Goal: Information Seeking & Learning: Learn about a topic

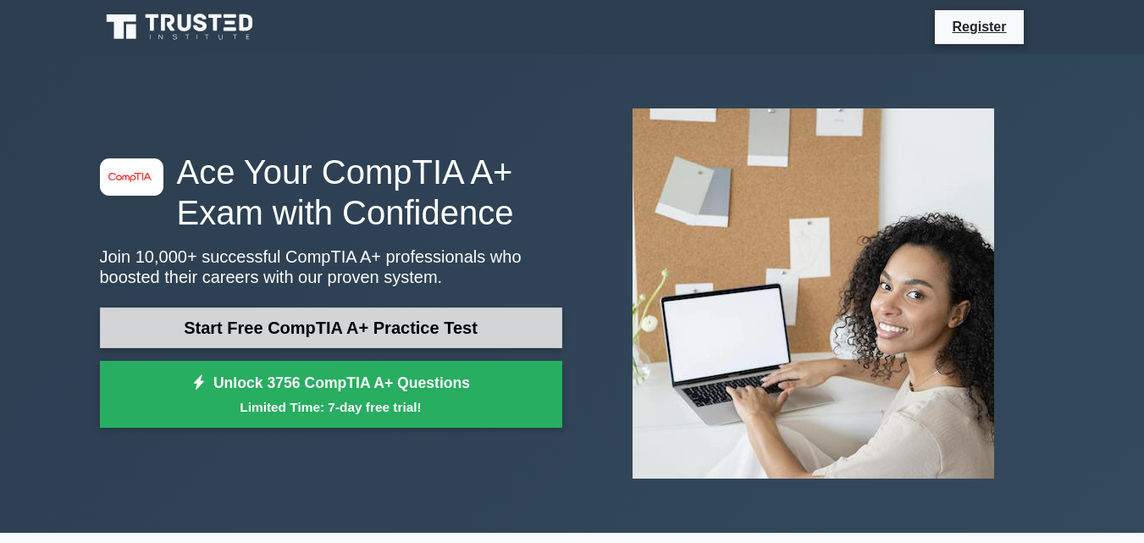
click at [481, 327] on link "Start Free CompTIA A+ Practice Test" at bounding box center [331, 327] width 462 height 41
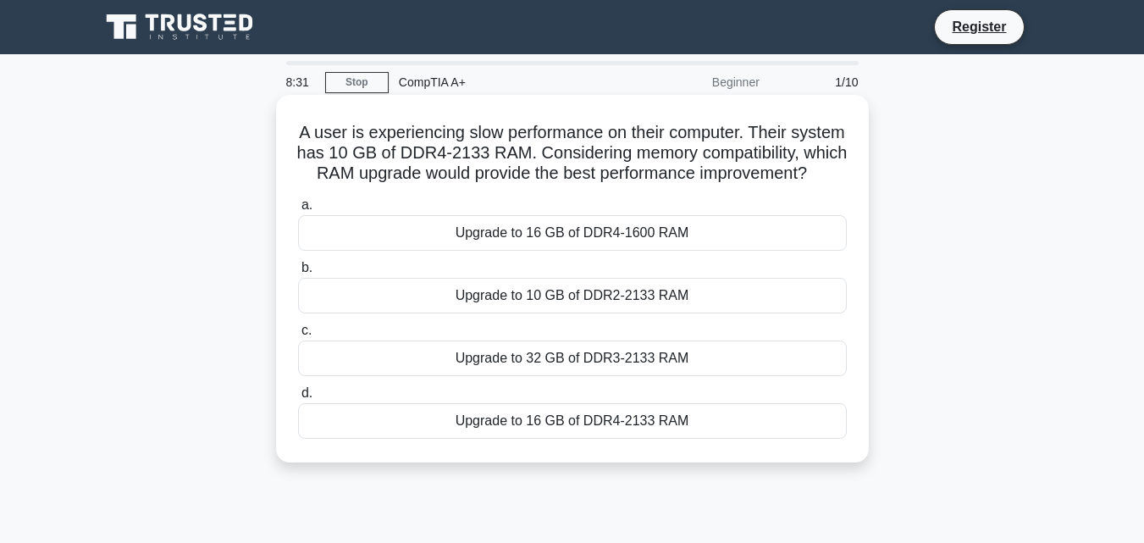
click at [624, 438] on div "Upgrade to 16 GB of DDR4-2133 RAM" at bounding box center [572, 421] width 548 height 36
click at [298, 399] on input "d. Upgrade to 16 GB of DDR4-2133 RAM" at bounding box center [298, 393] width 0 height 11
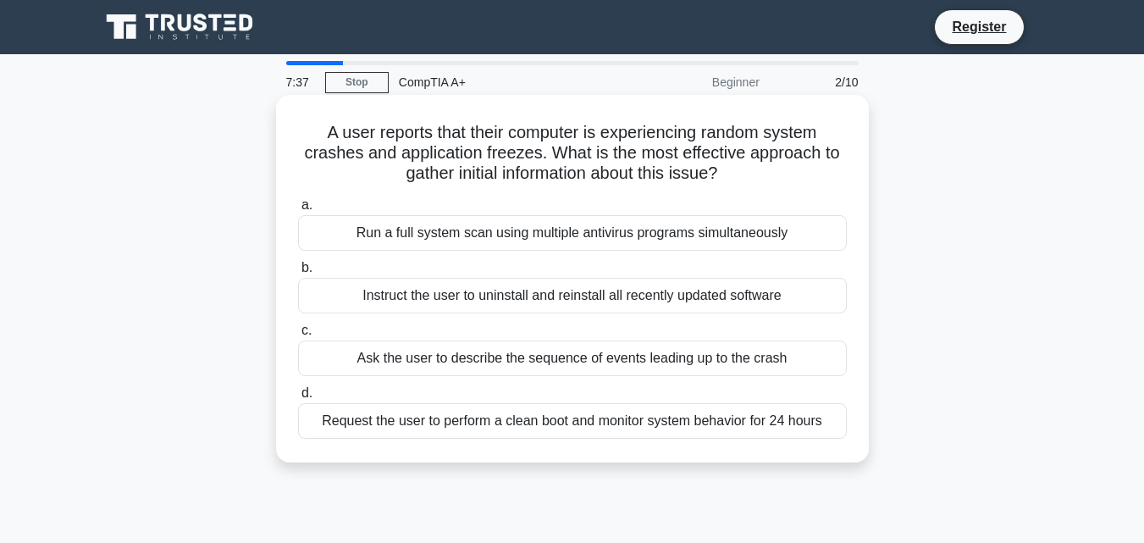
click at [730, 229] on div "Run a full system scan using multiple antivirus programs simultaneously" at bounding box center [572, 233] width 548 height 36
click at [298, 211] on input "a. Run a full system scan using multiple antivirus programs simultaneously" at bounding box center [298, 205] width 0 height 11
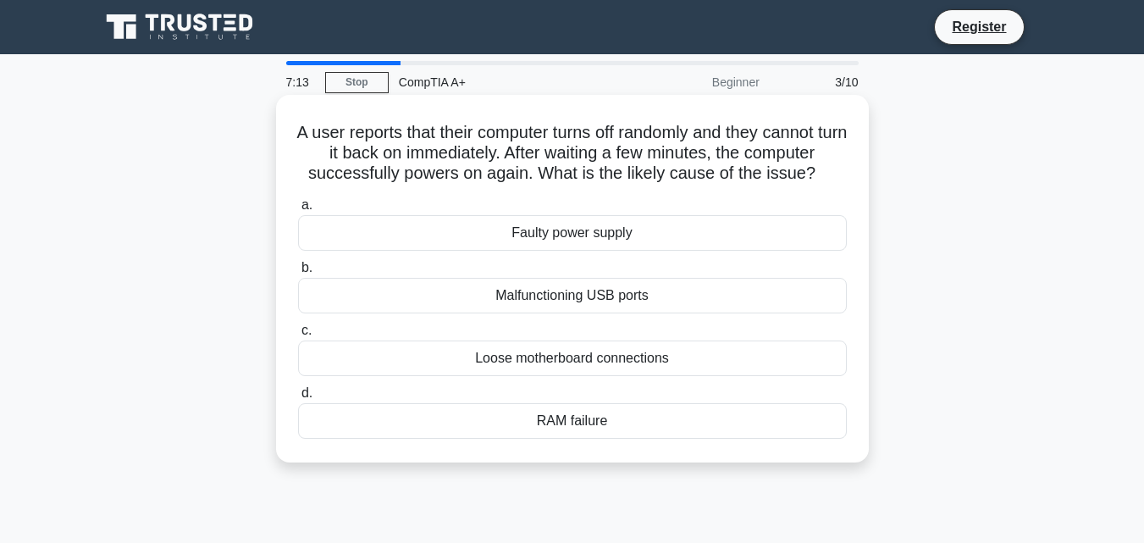
click at [587, 428] on div "RAM failure" at bounding box center [572, 421] width 548 height 36
click at [298, 399] on input "d. RAM failure" at bounding box center [298, 393] width 0 height 11
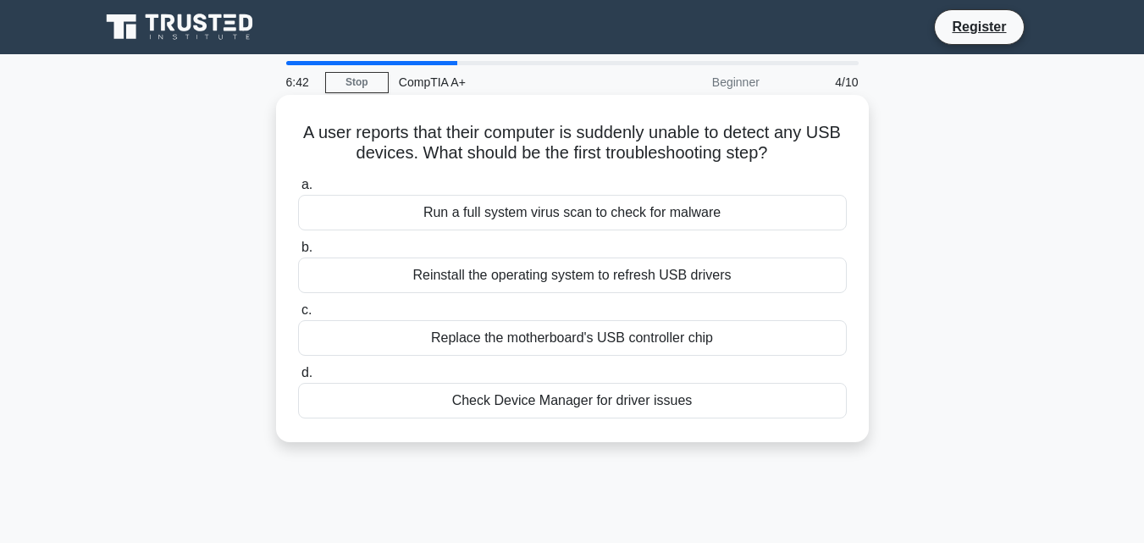
click at [595, 408] on div "Check Device Manager for driver issues" at bounding box center [572, 401] width 548 height 36
click at [298, 378] on input "d. Check Device Manager for driver issues" at bounding box center [298, 372] width 0 height 11
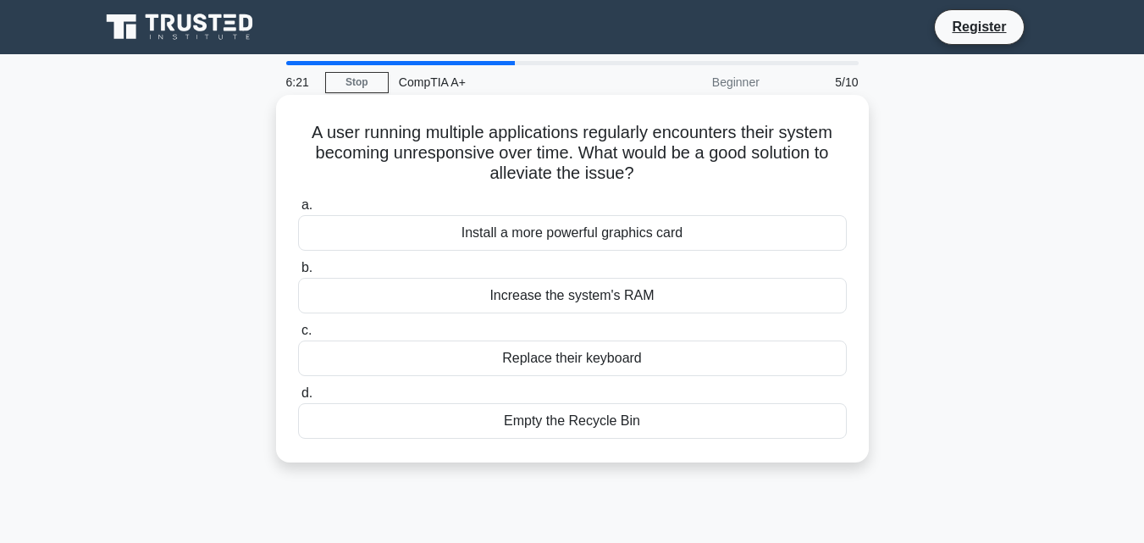
click at [696, 289] on div "Increase the system's RAM" at bounding box center [572, 296] width 548 height 36
click at [298, 273] on input "b. Increase the system's RAM" at bounding box center [298, 267] width 0 height 11
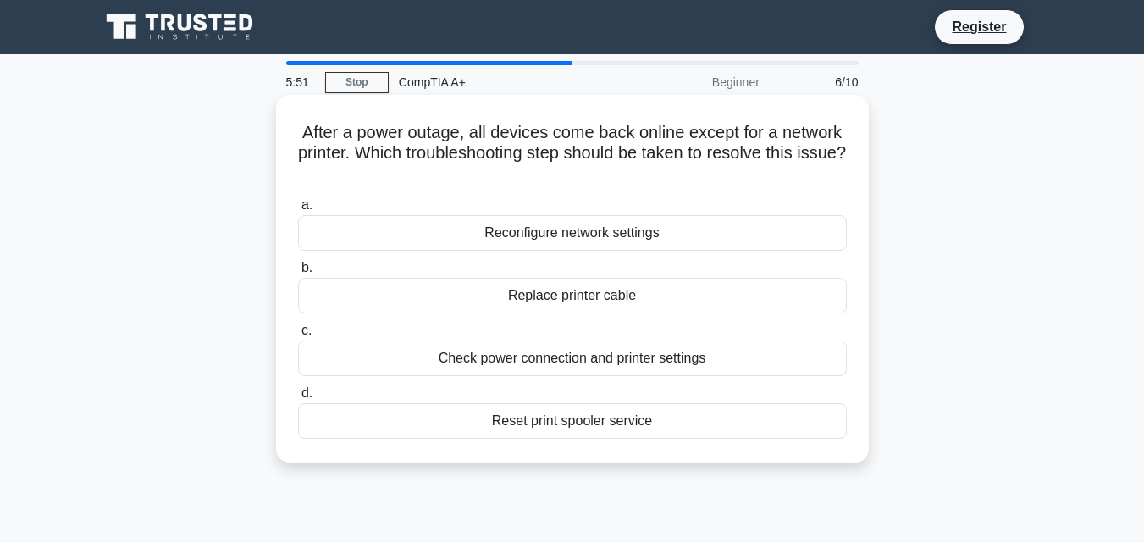
click at [626, 231] on div "Reconfigure network settings" at bounding box center [572, 233] width 548 height 36
click at [298, 211] on input "a. Reconfigure network settings" at bounding box center [298, 205] width 0 height 11
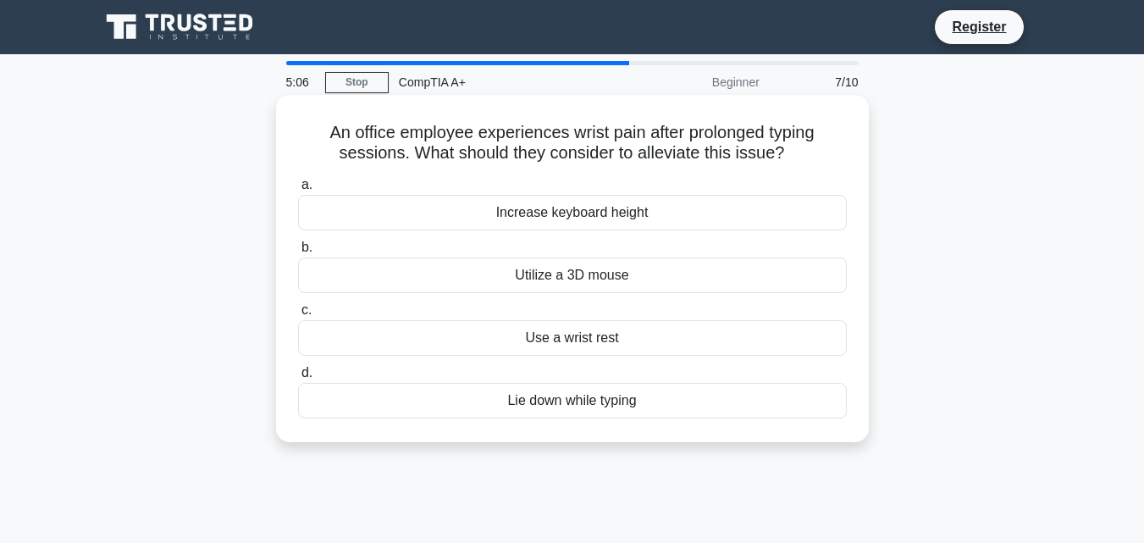
click at [661, 211] on div "Increase keyboard height" at bounding box center [572, 213] width 548 height 36
click at [298, 190] on input "a. Increase keyboard height" at bounding box center [298, 184] width 0 height 11
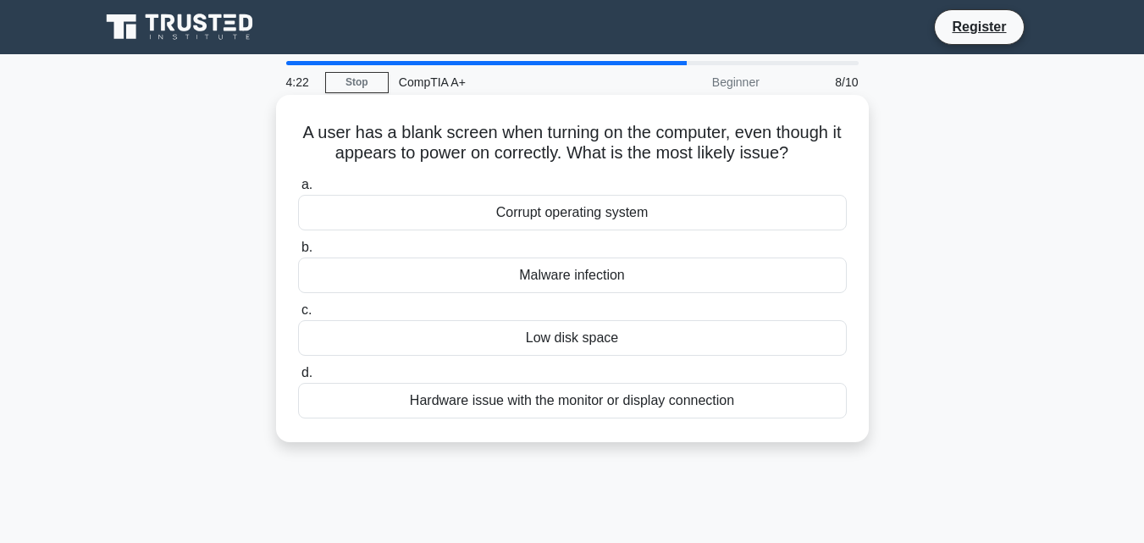
click at [657, 213] on div "Corrupt operating system" at bounding box center [572, 213] width 548 height 36
click at [298, 190] on input "a. Corrupt operating system" at bounding box center [298, 184] width 0 height 11
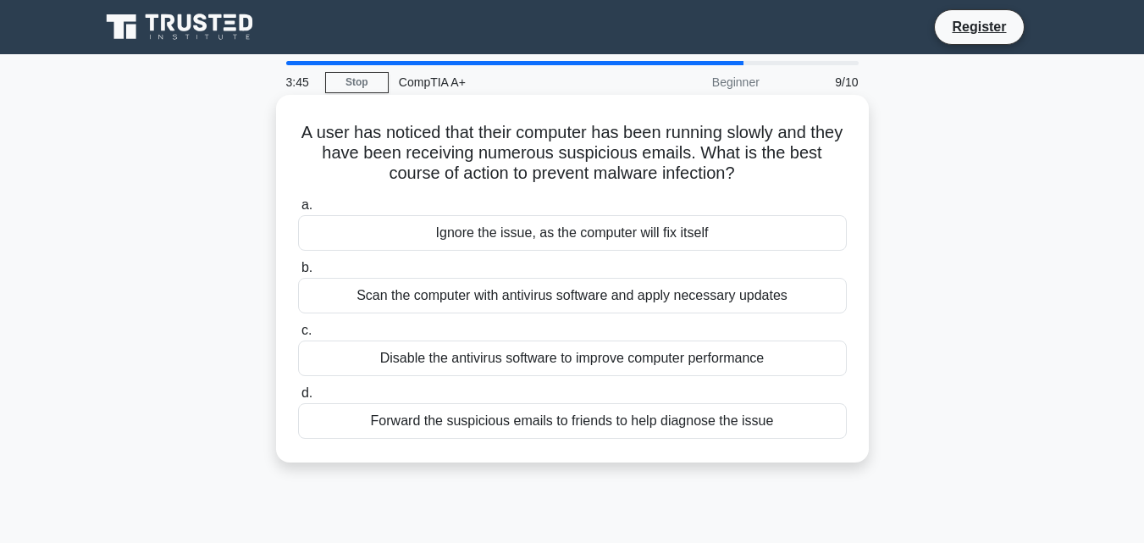
click at [637, 299] on div "Scan the computer with antivirus software and apply necessary updates" at bounding box center [572, 296] width 548 height 36
click at [298, 273] on input "b. Scan the computer with antivirus software and apply necessary updates" at bounding box center [298, 267] width 0 height 11
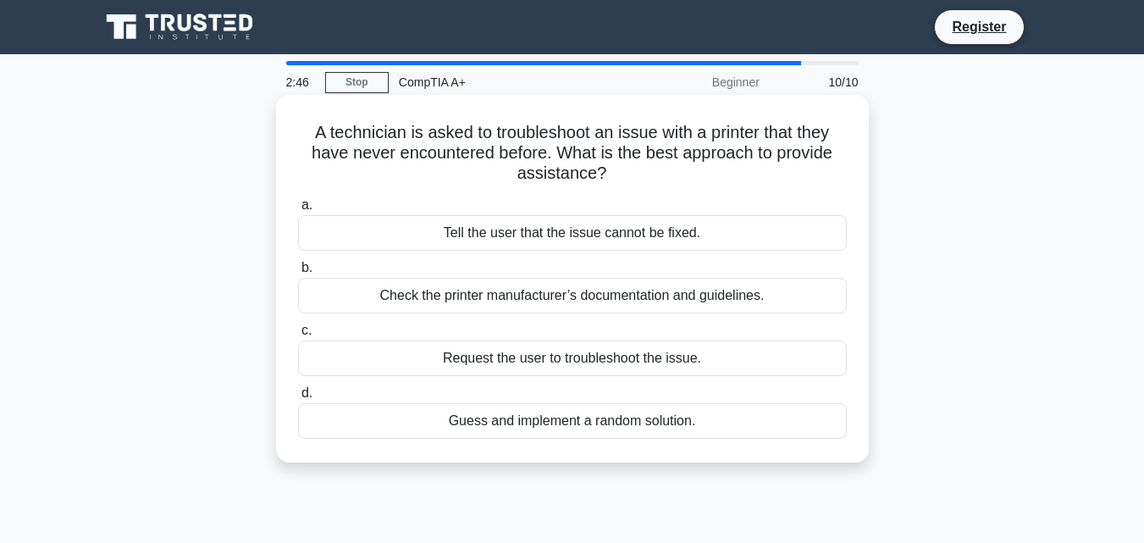
click at [639, 300] on div "Check the printer manufacturer’s documentation and guidelines." at bounding box center [572, 296] width 548 height 36
click at [298, 273] on input "b. Check the printer manufacturer’s documentation and guidelines." at bounding box center [298, 267] width 0 height 11
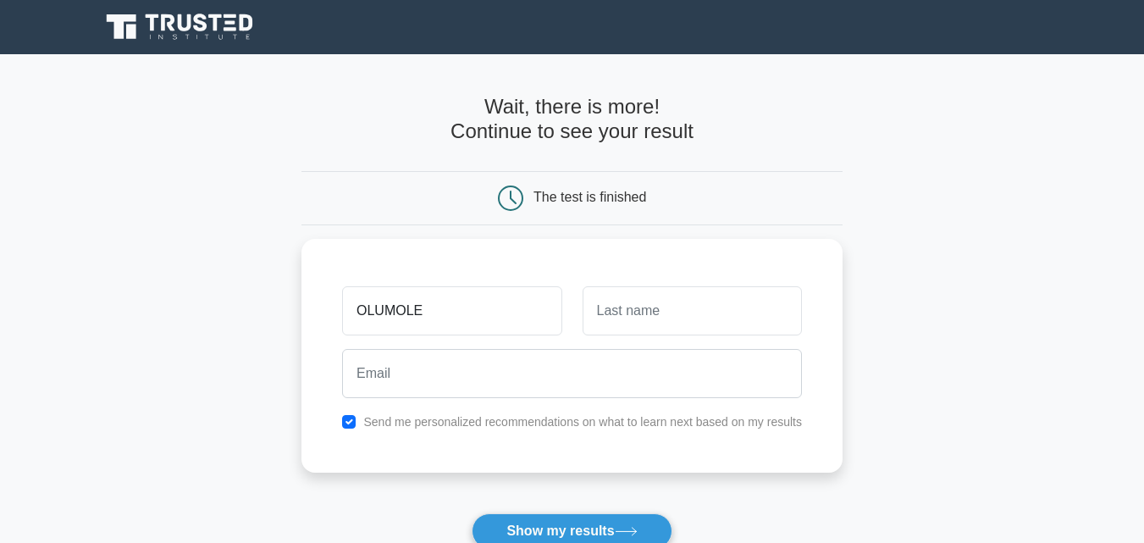
type input "OLUMOLE"
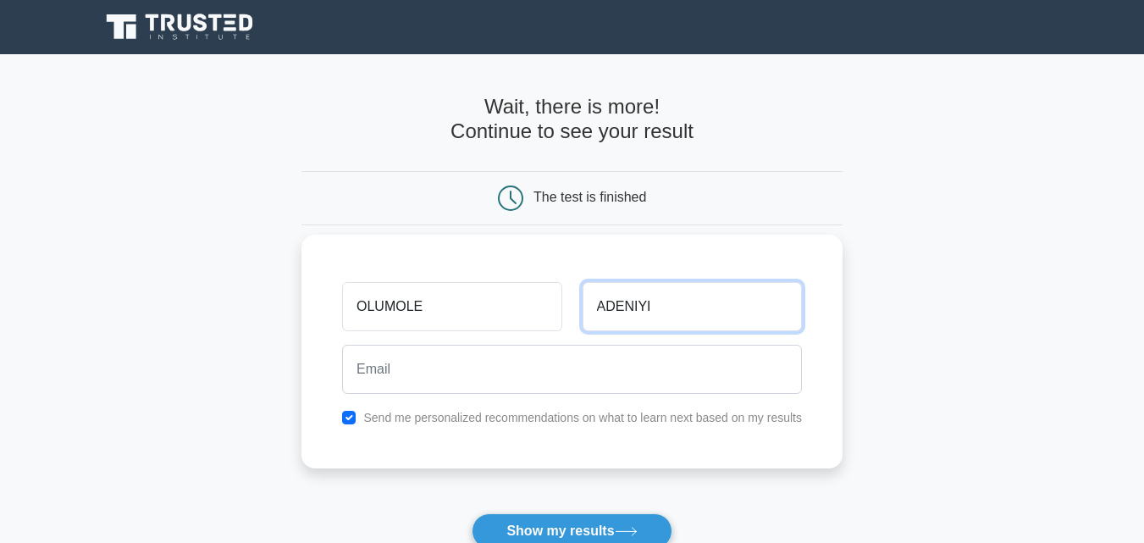
type input "ADENIYI"
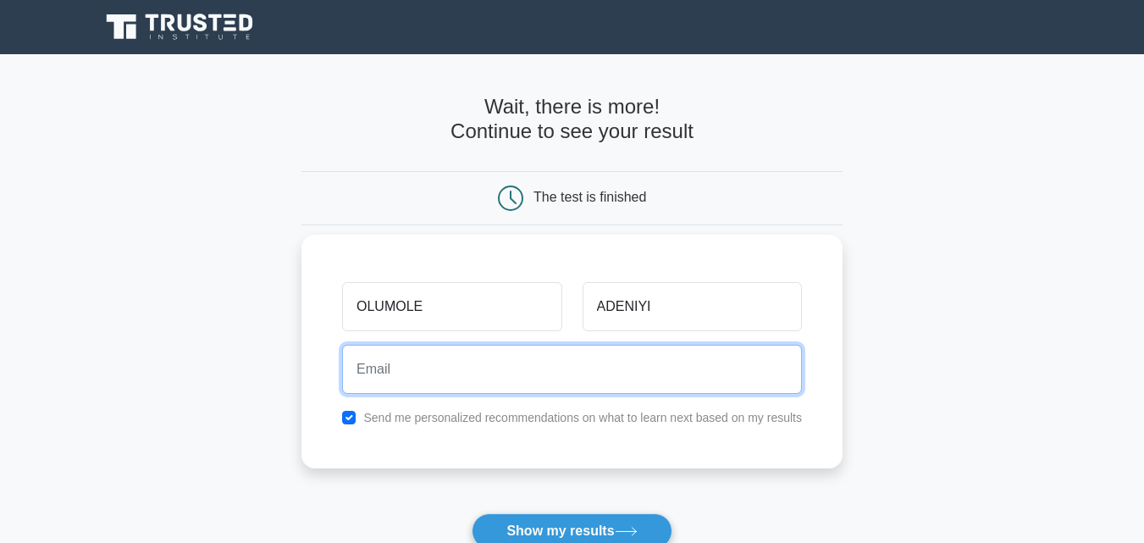
click at [492, 376] on input "email" at bounding box center [572, 368] width 460 height 49
type input "[EMAIL_ADDRESS][DOMAIN_NAME]"
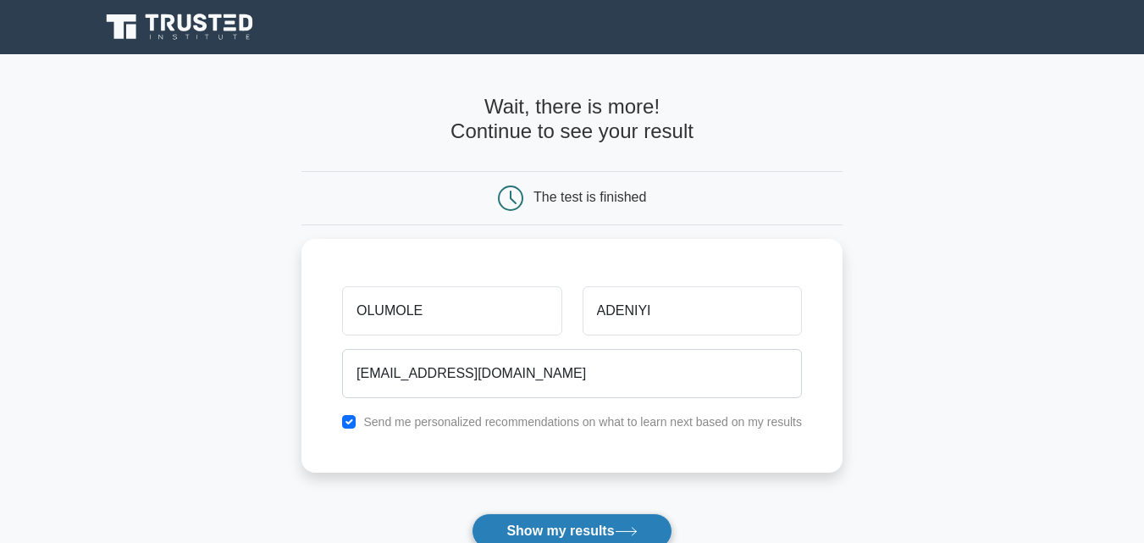
click at [644, 531] on button "Show my results" at bounding box center [571, 531] width 200 height 36
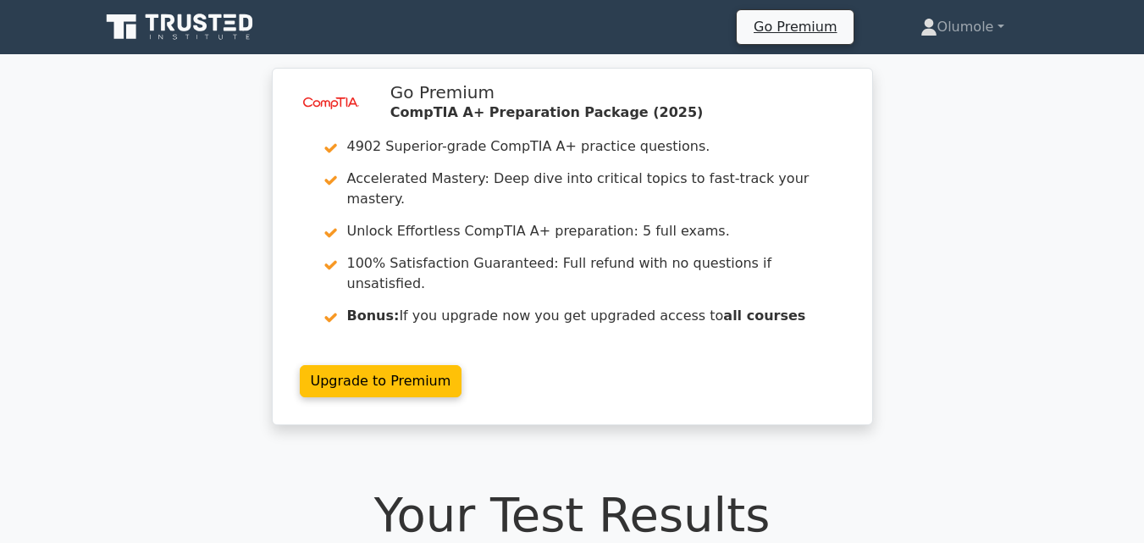
click at [1018, 346] on div "image/svg+xml Go Premium CompTIA A+ Preparation Package (2025) 4902 Superior-gr…" at bounding box center [572, 257] width 1144 height 378
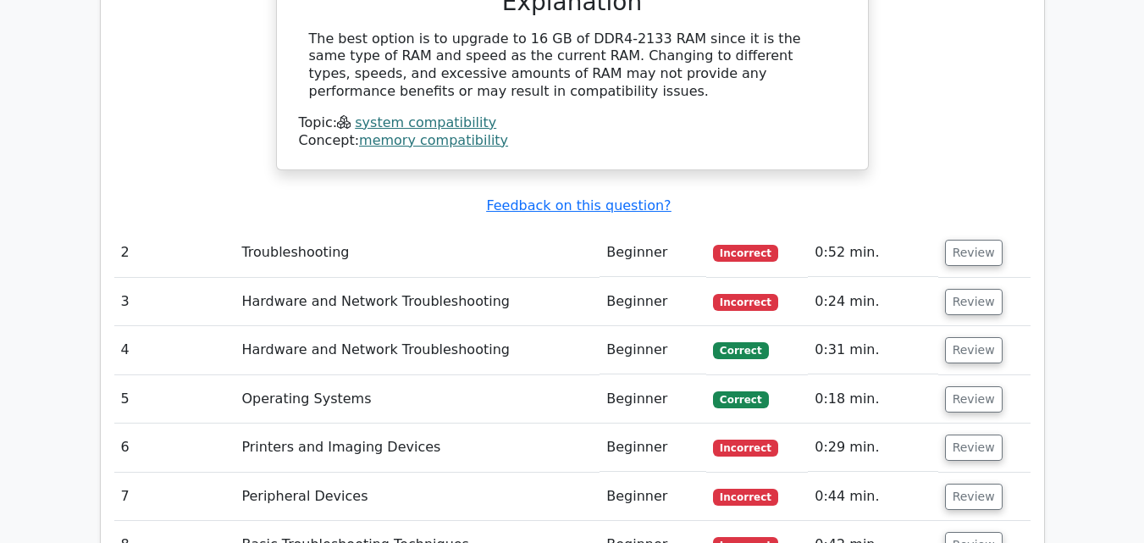
scroll to position [1828, 0]
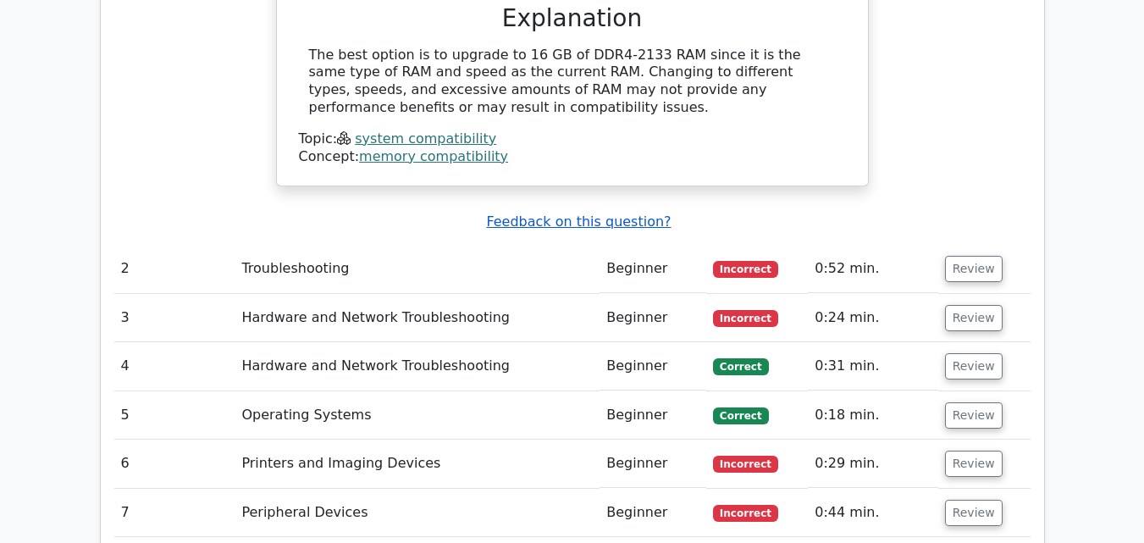
click at [623, 213] on u "Feedback on this question?" at bounding box center [578, 221] width 185 height 16
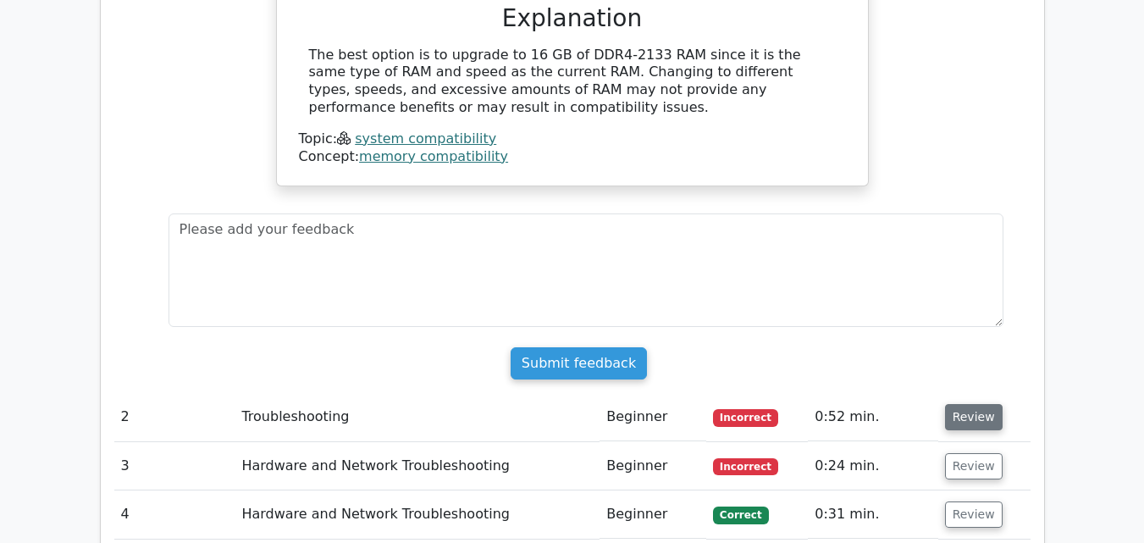
click at [964, 404] on button "Review" at bounding box center [974, 417] width 58 height 26
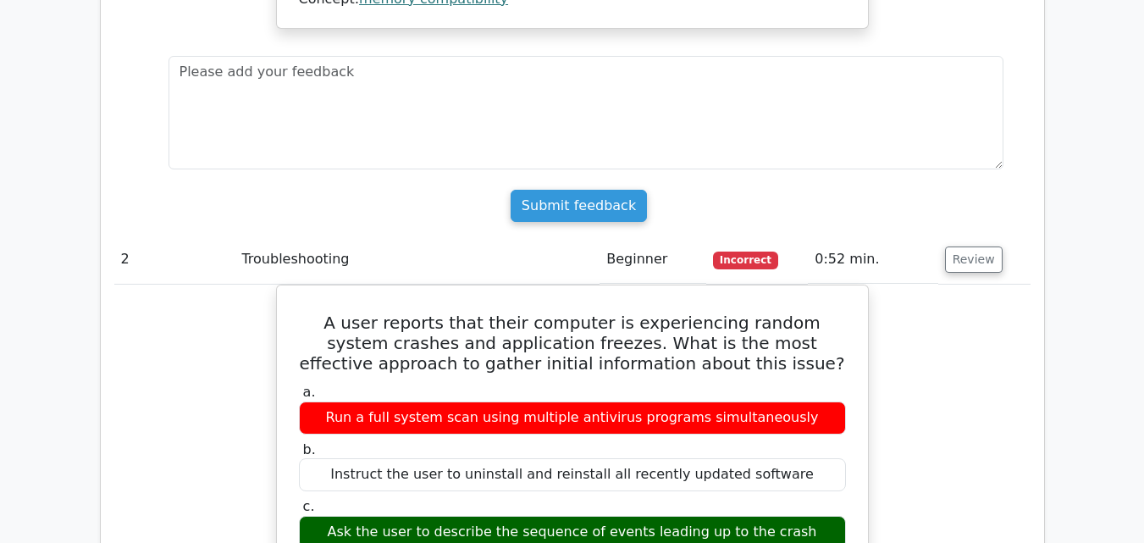
scroll to position [1998, 0]
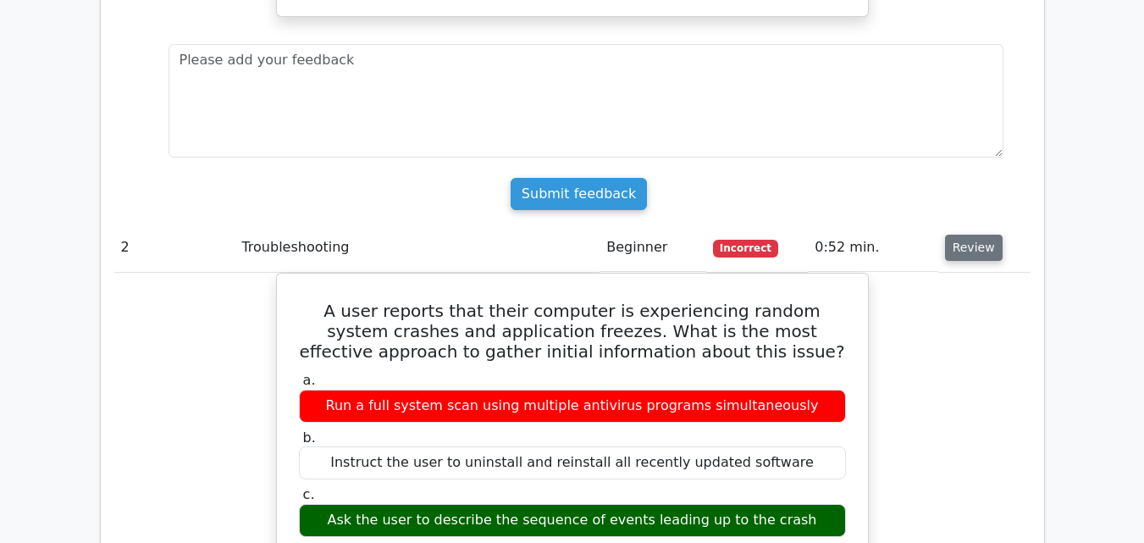
click at [978, 234] on button "Review" at bounding box center [974, 247] width 58 height 26
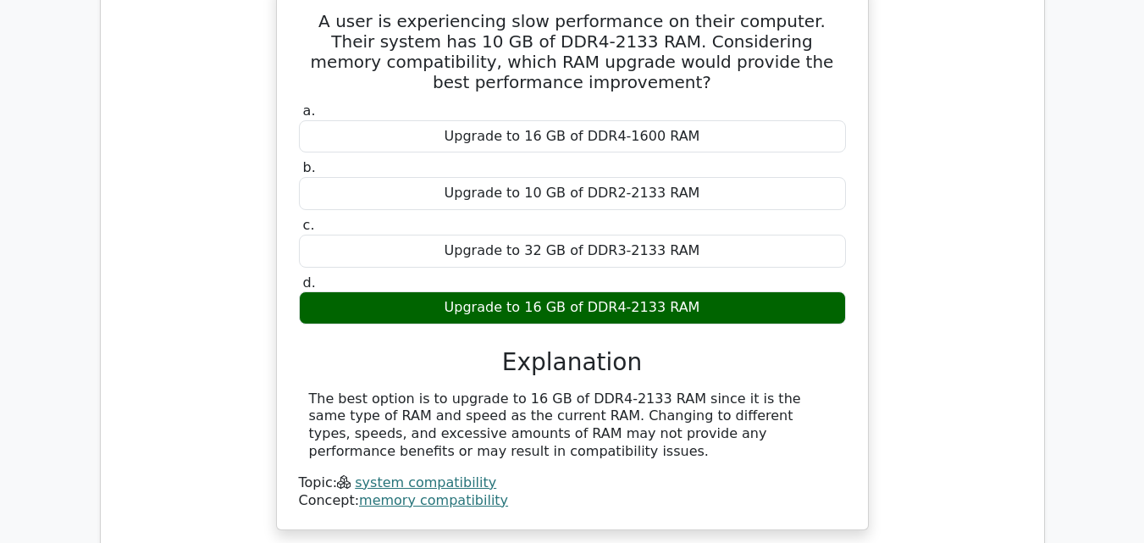
scroll to position [1253, 0]
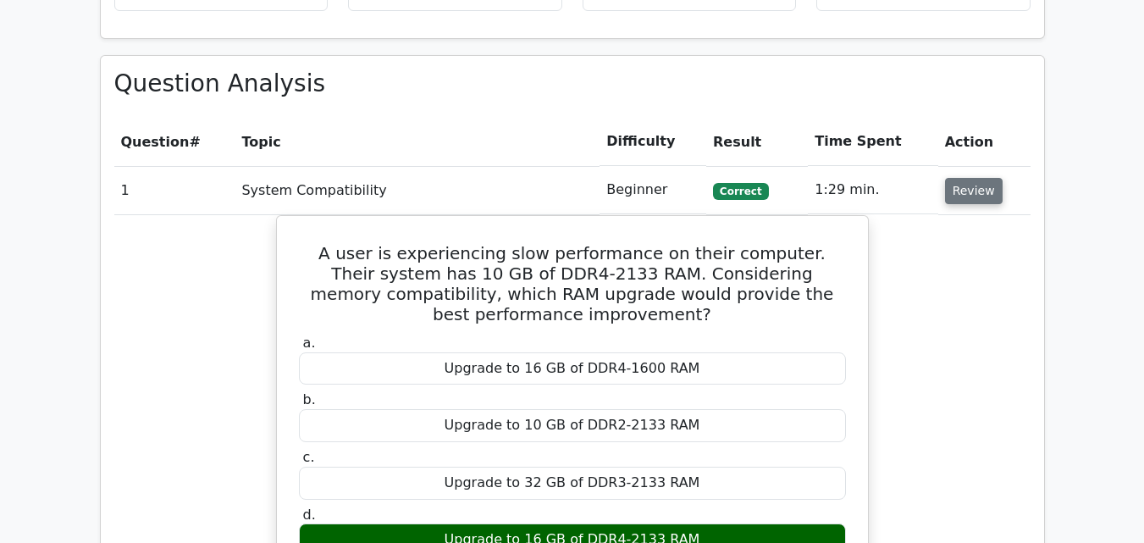
click at [968, 178] on button "Review" at bounding box center [974, 191] width 58 height 26
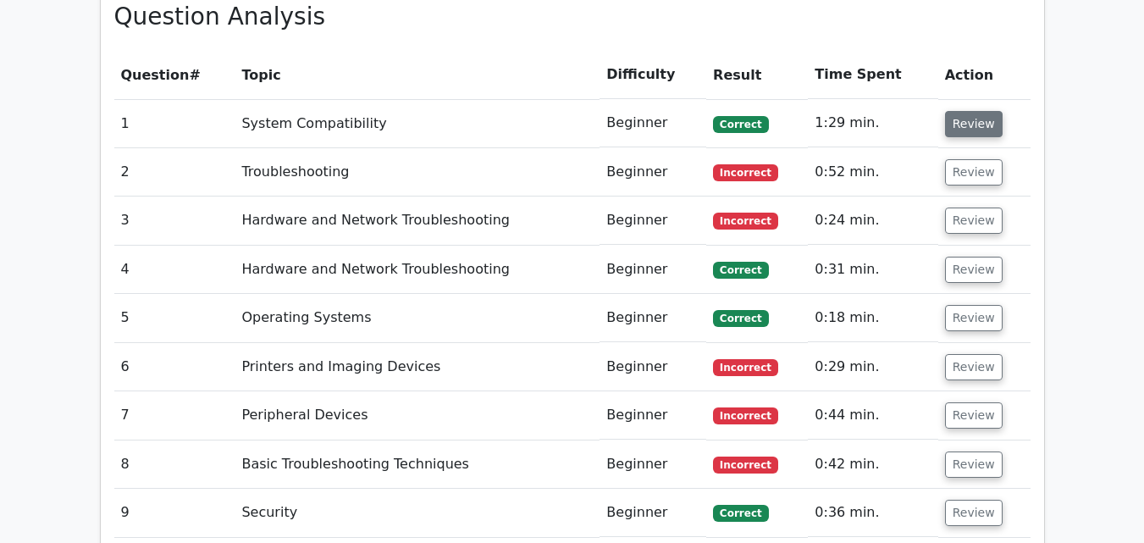
scroll to position [1320, 0]
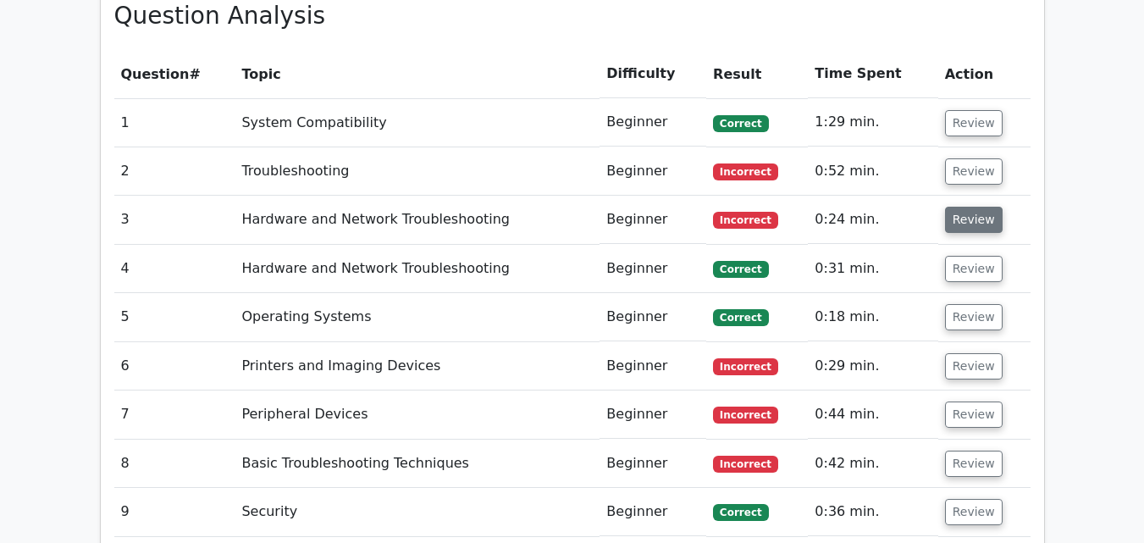
click at [962, 207] on button "Review" at bounding box center [974, 220] width 58 height 26
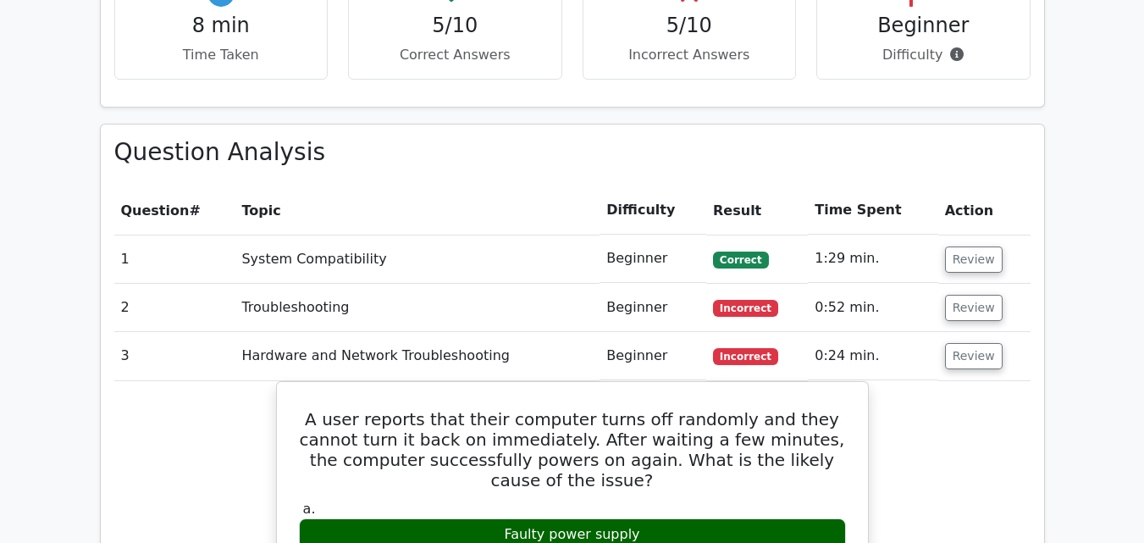
scroll to position [1219, 0]
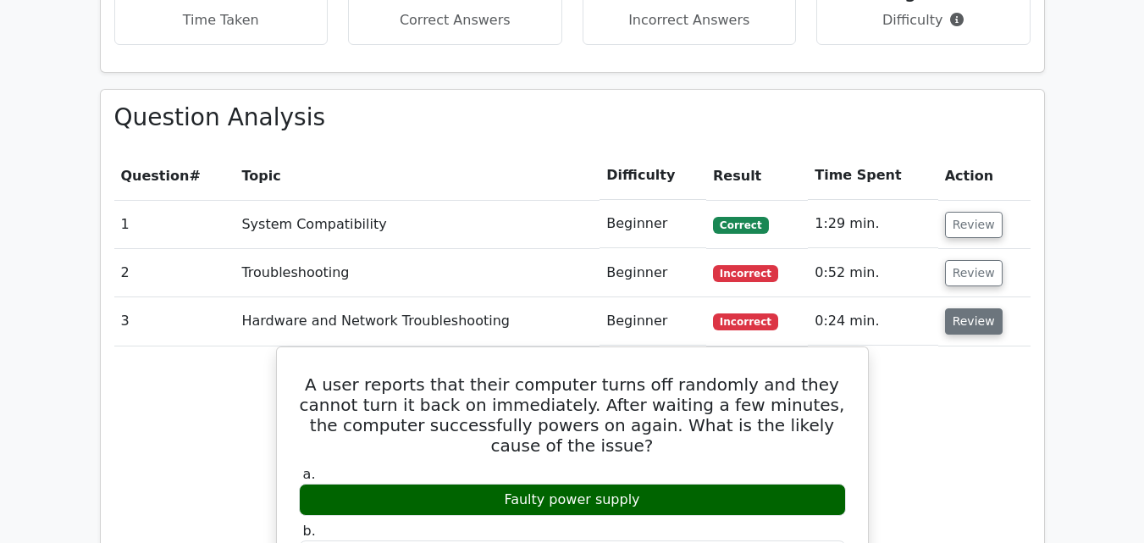
click at [980, 308] on button "Review" at bounding box center [974, 321] width 58 height 26
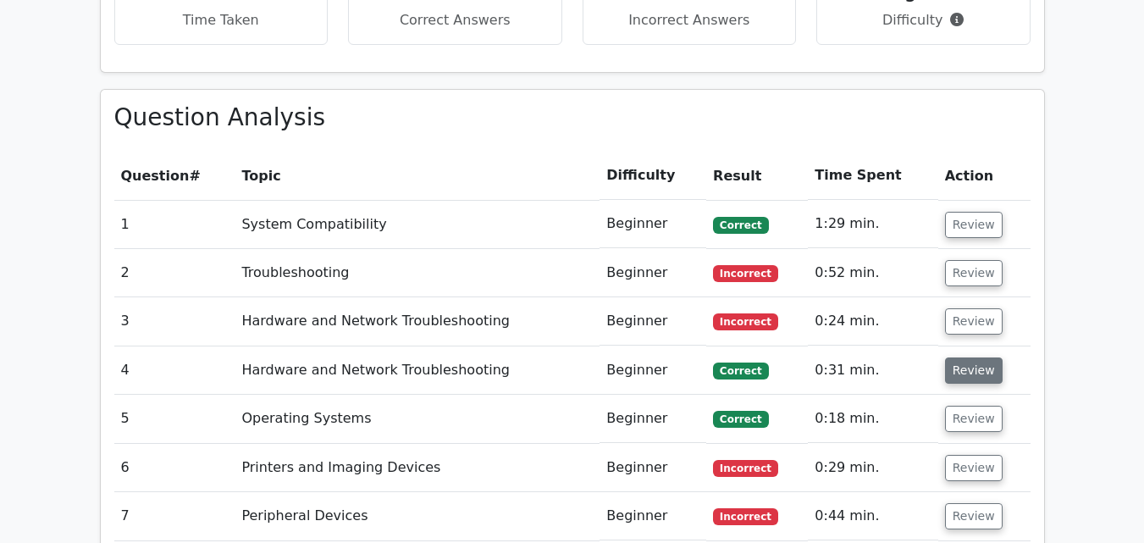
click at [978, 357] on button "Review" at bounding box center [974, 370] width 58 height 26
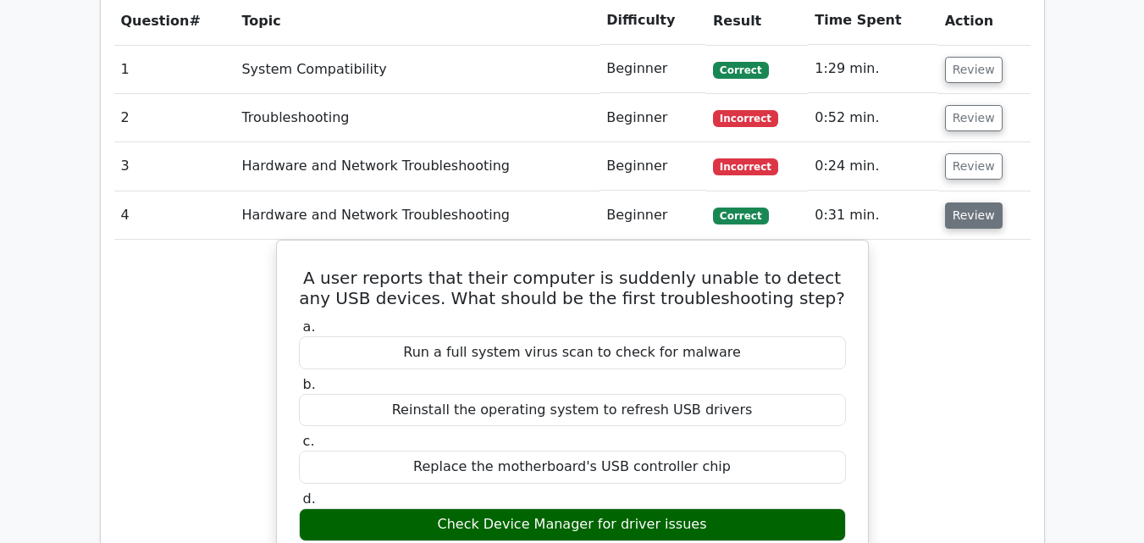
scroll to position [1388, 0]
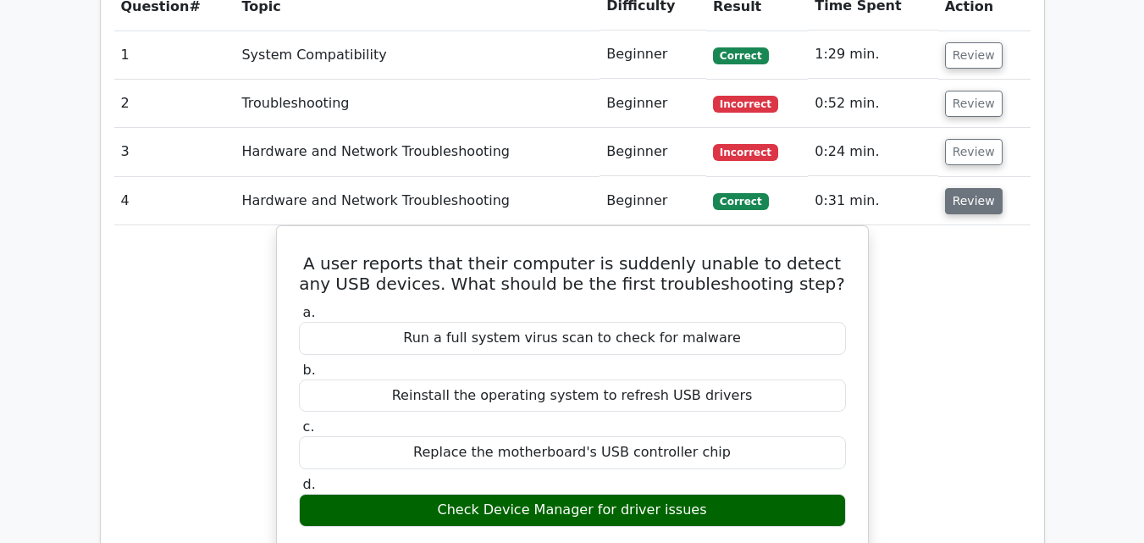
click at [974, 188] on button "Review" at bounding box center [974, 201] width 58 height 26
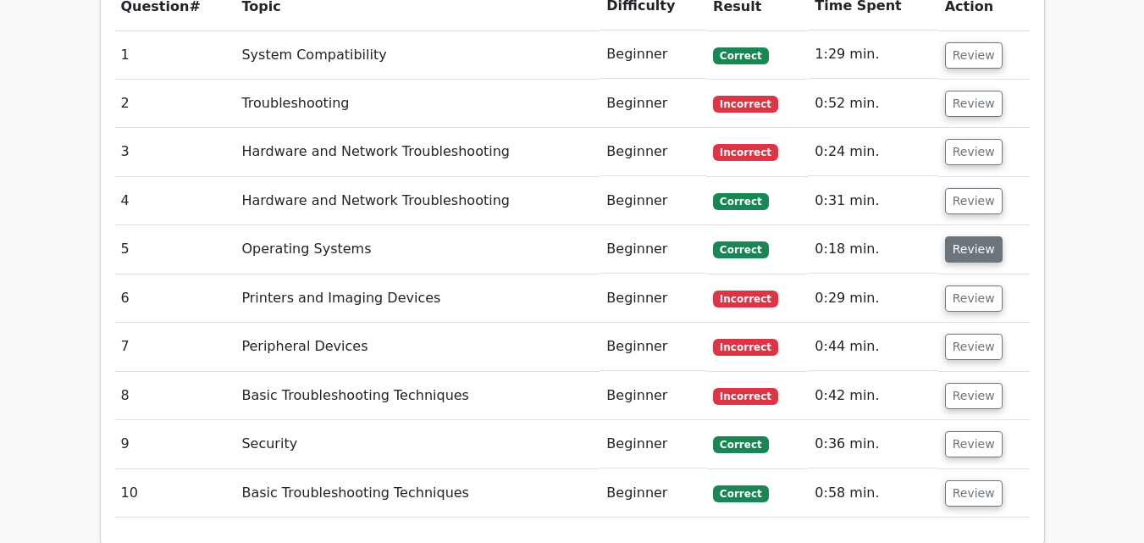
click at [978, 236] on button "Review" at bounding box center [974, 249] width 58 height 26
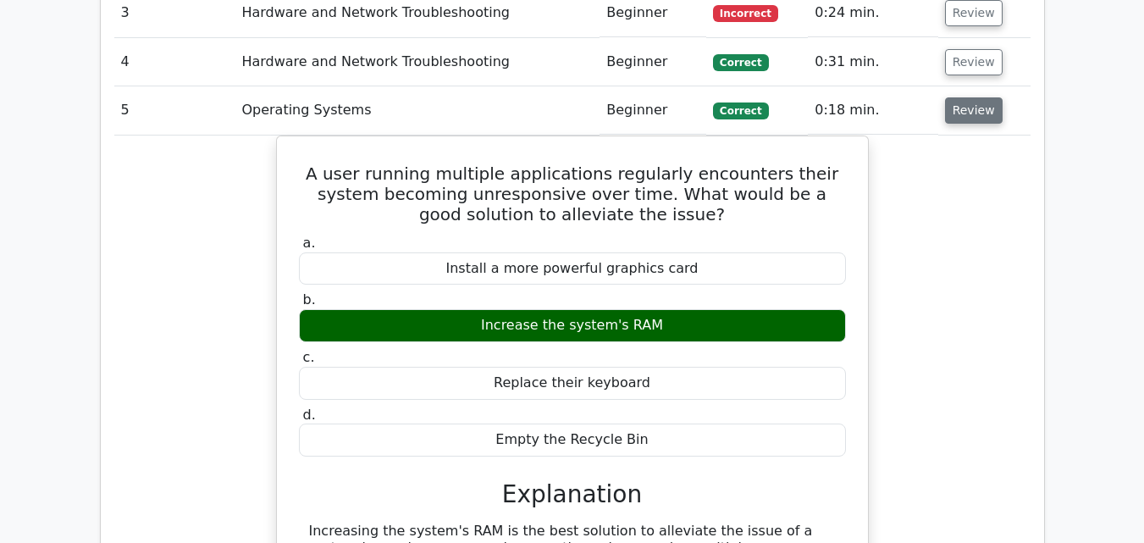
scroll to position [1557, 0]
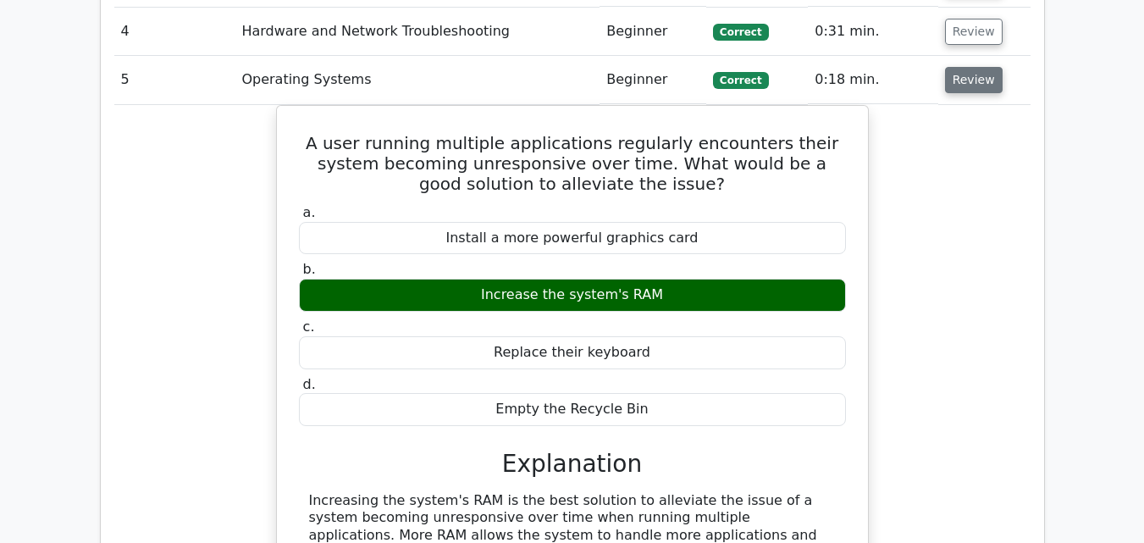
click at [959, 67] on button "Review" at bounding box center [974, 80] width 58 height 26
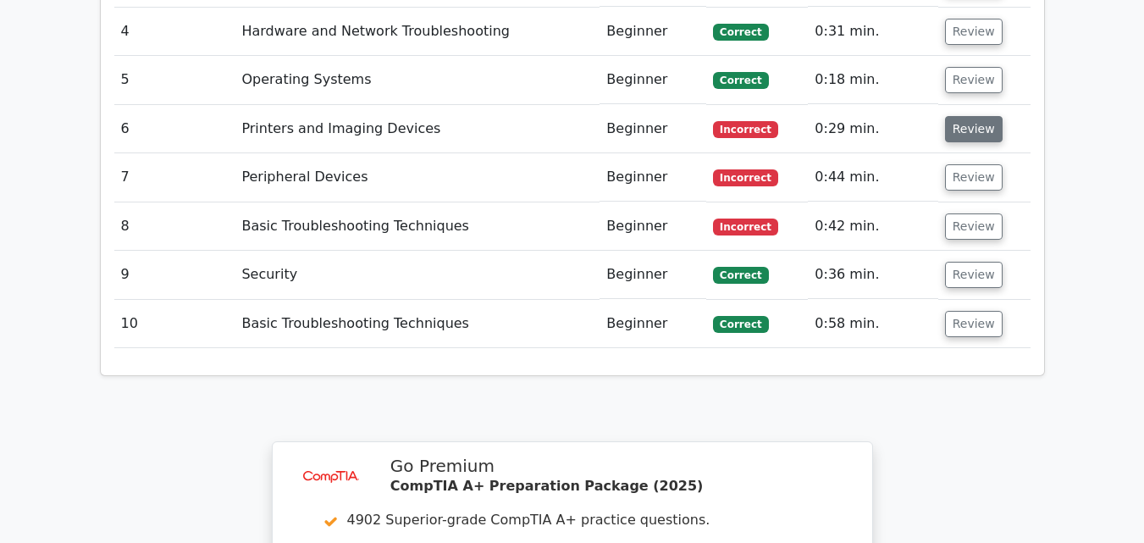
click at [977, 116] on button "Review" at bounding box center [974, 129] width 58 height 26
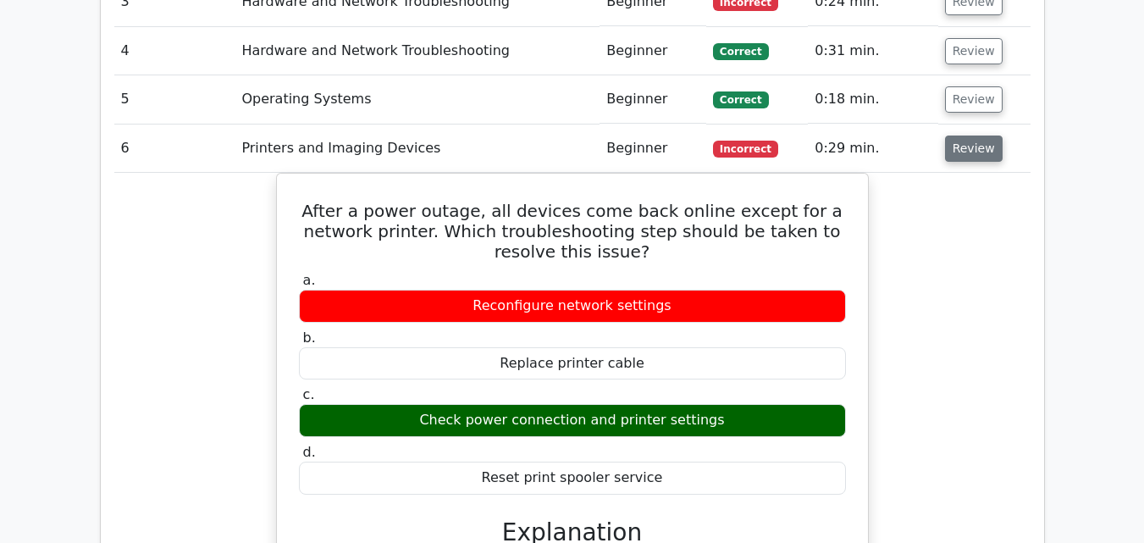
scroll to position [1524, 0]
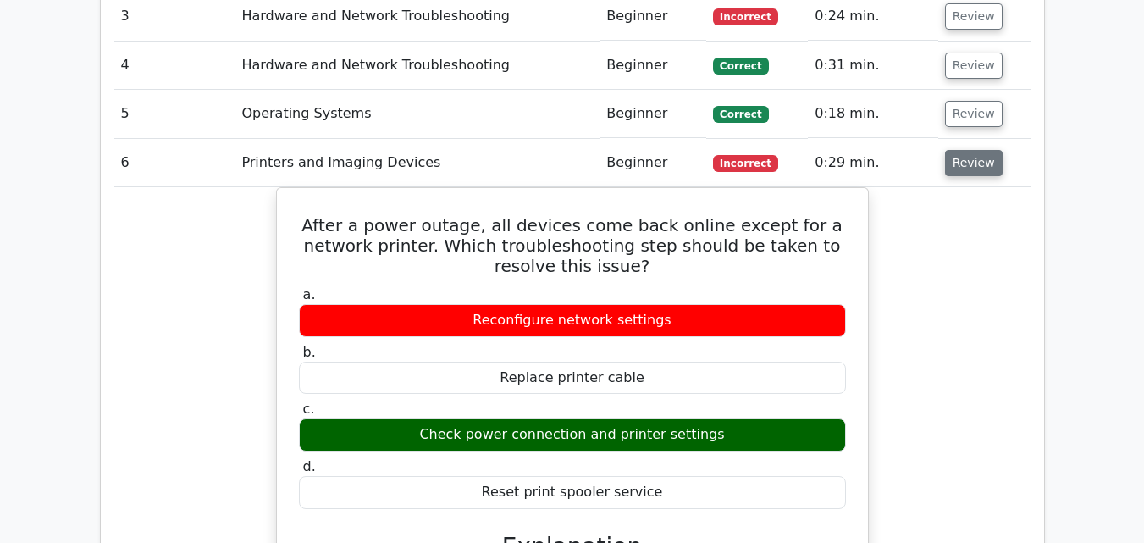
click at [961, 150] on button "Review" at bounding box center [974, 163] width 58 height 26
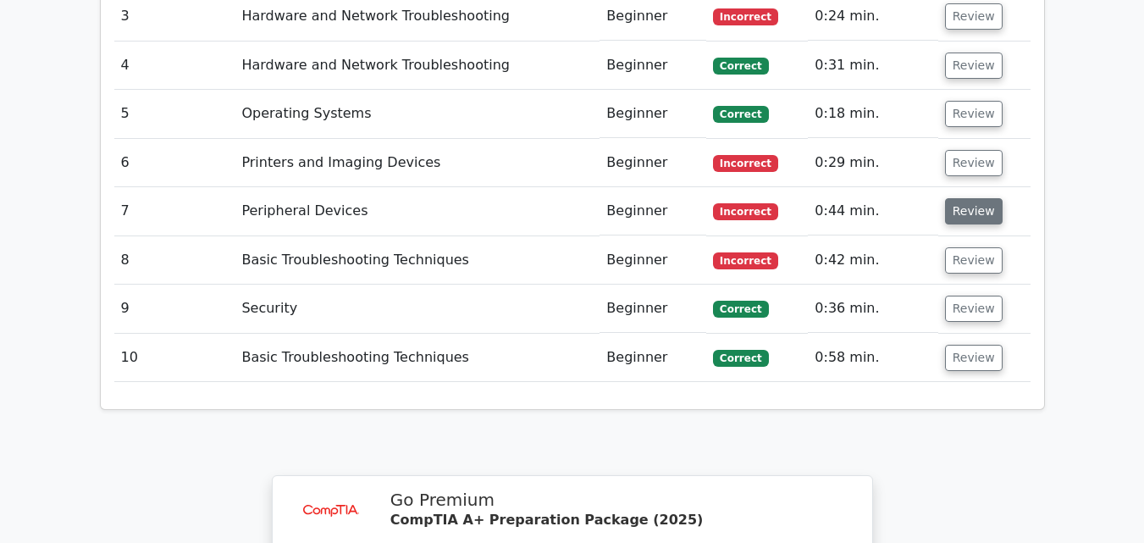
click at [976, 198] on button "Review" at bounding box center [974, 211] width 58 height 26
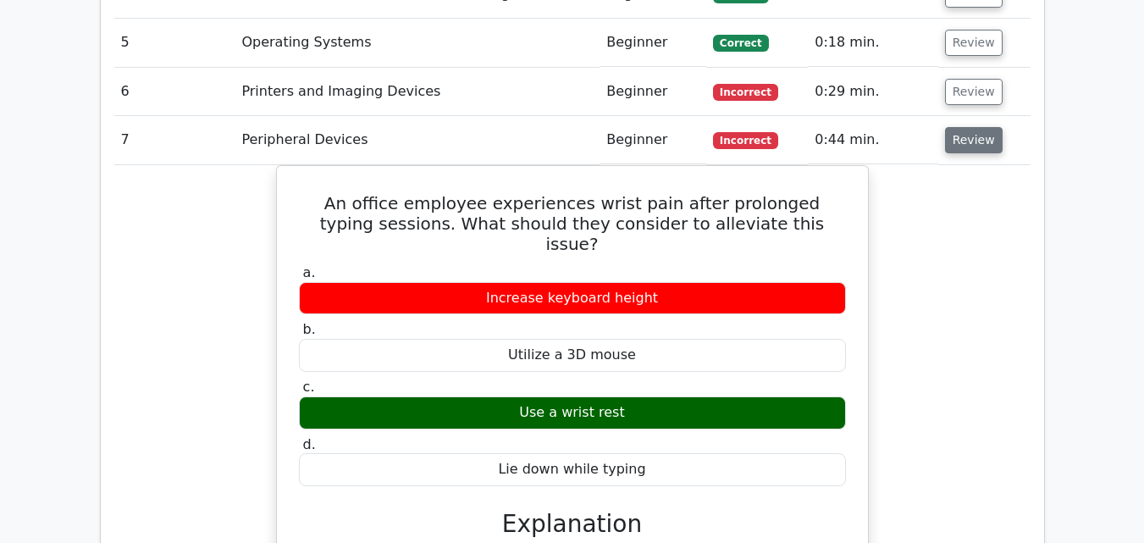
scroll to position [1591, 0]
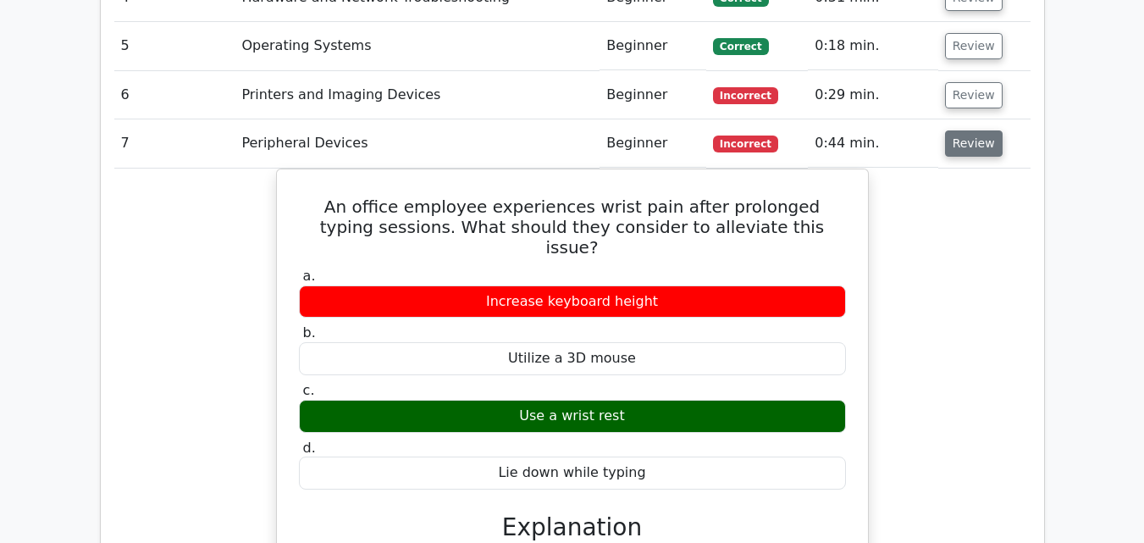
click at [979, 130] on button "Review" at bounding box center [974, 143] width 58 height 26
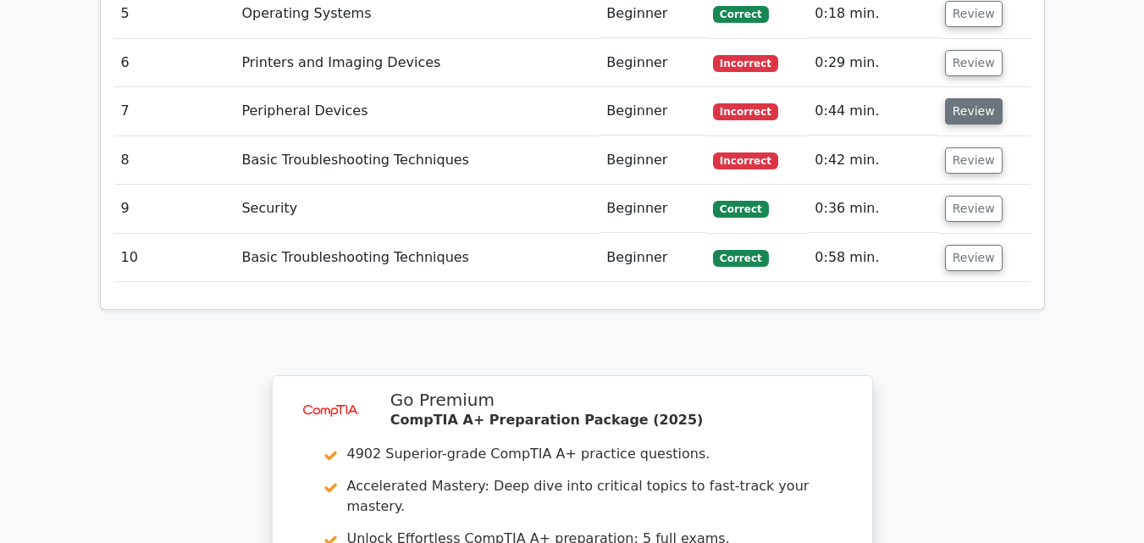
scroll to position [1625, 0]
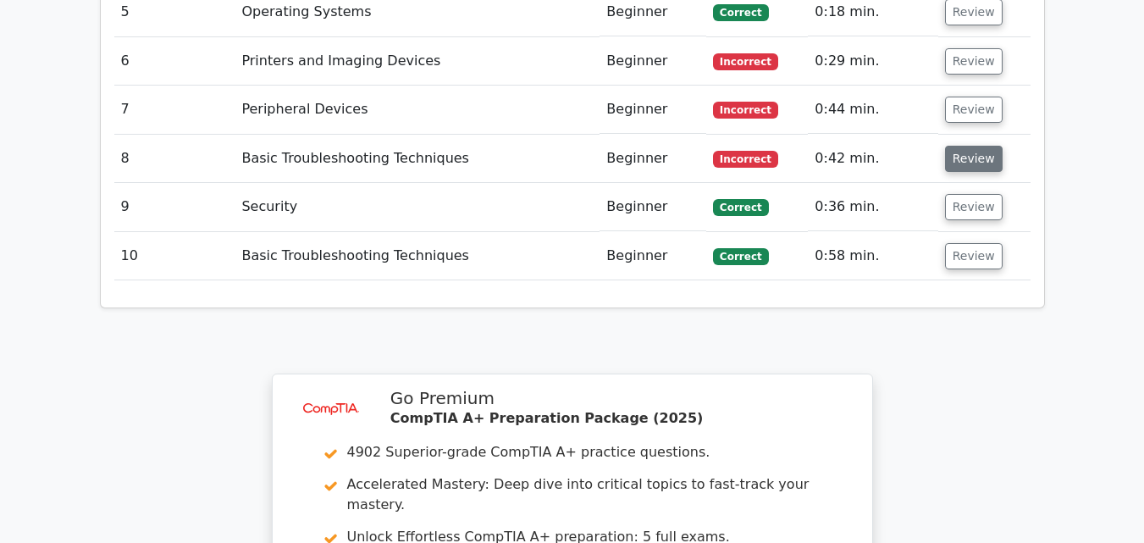
click at [978, 146] on button "Review" at bounding box center [974, 159] width 58 height 26
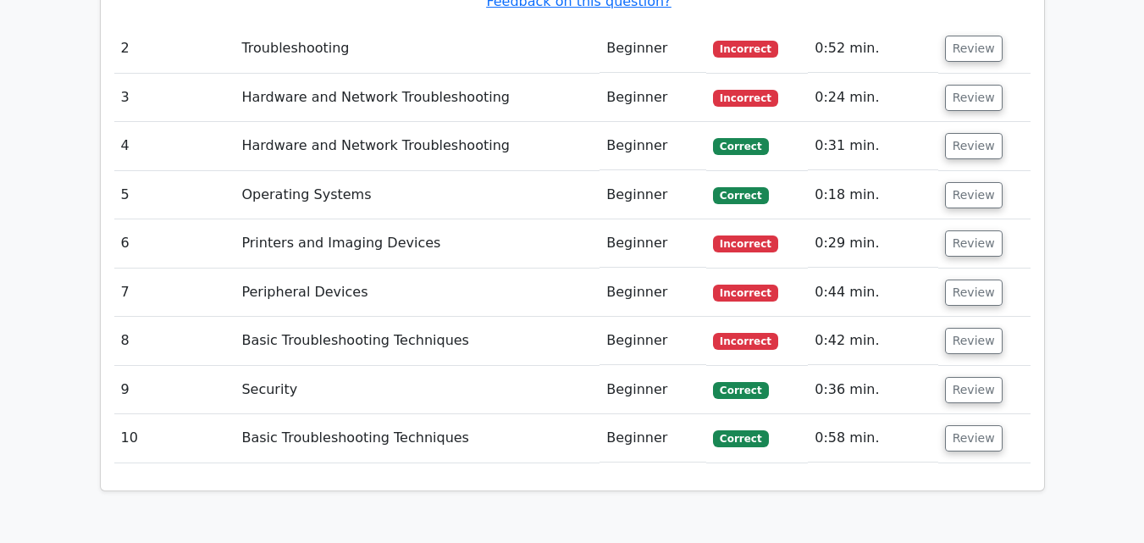
scroll to position [2028, 0]
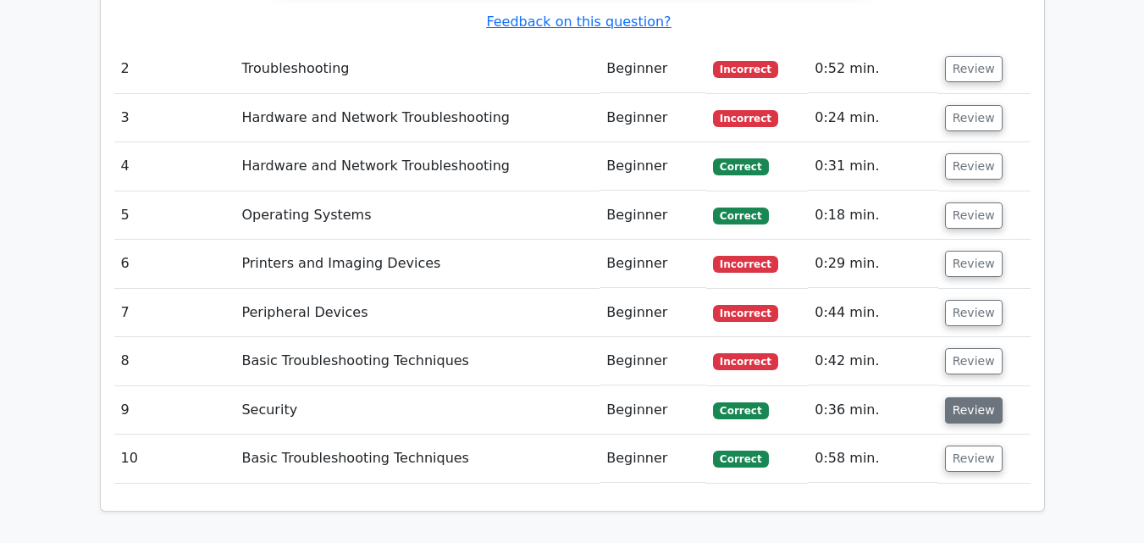
click at [960, 397] on button "Review" at bounding box center [974, 410] width 58 height 26
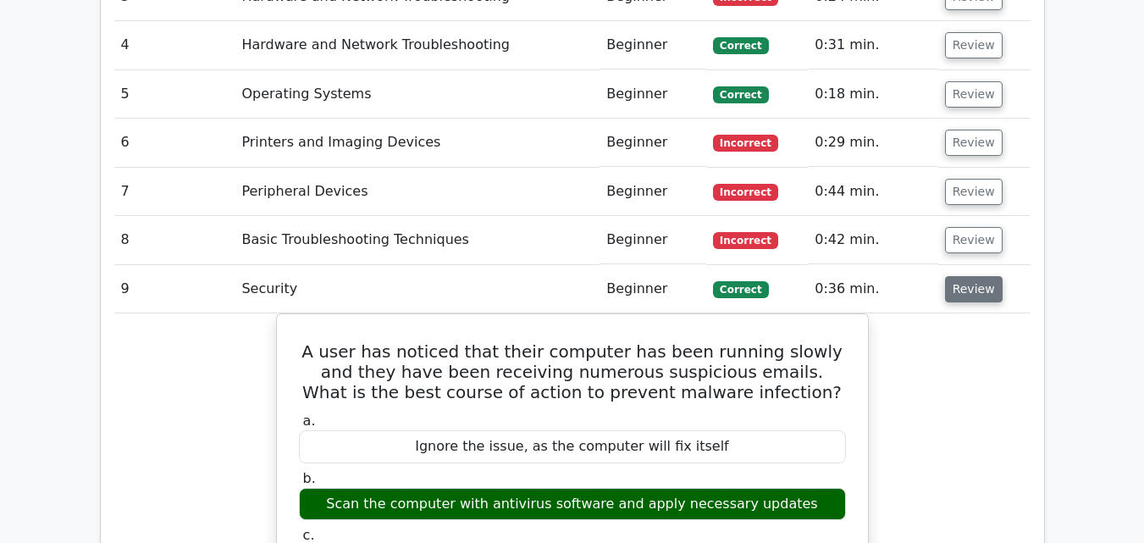
scroll to position [2197, 0]
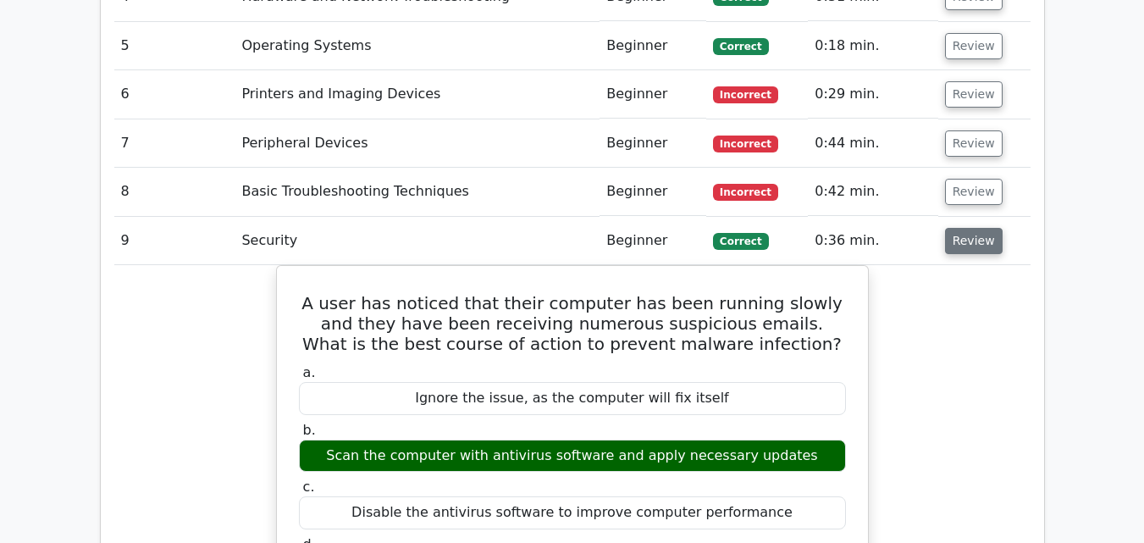
click at [967, 228] on button "Review" at bounding box center [974, 241] width 58 height 26
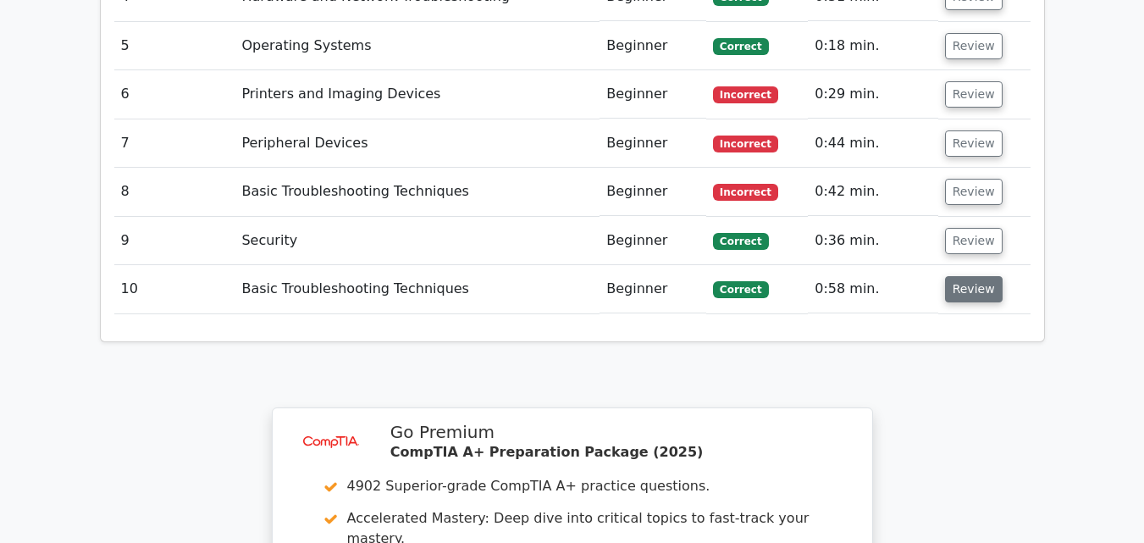
click at [975, 276] on button "Review" at bounding box center [974, 289] width 58 height 26
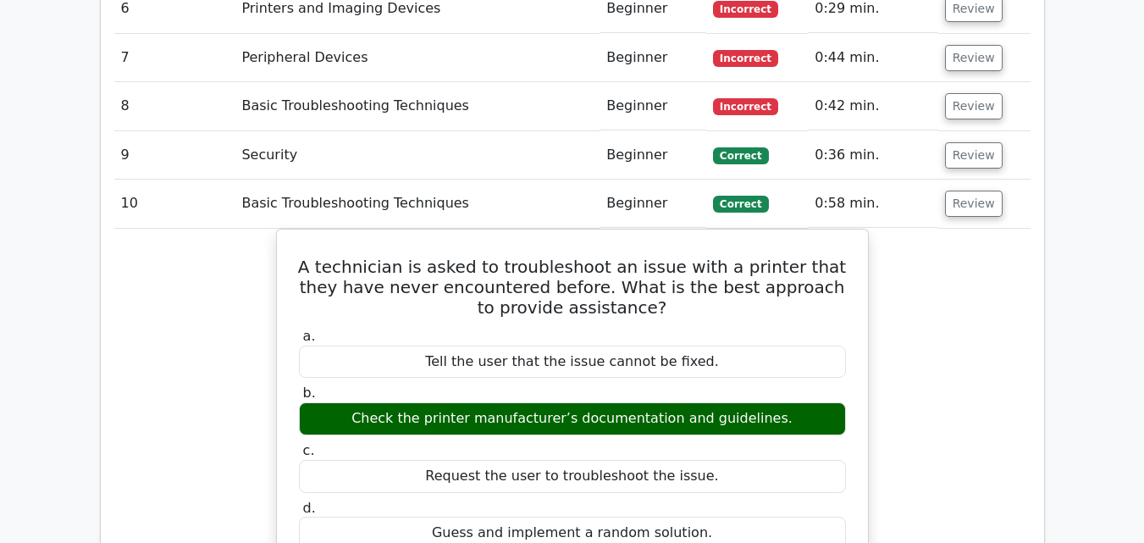
scroll to position [2300, 0]
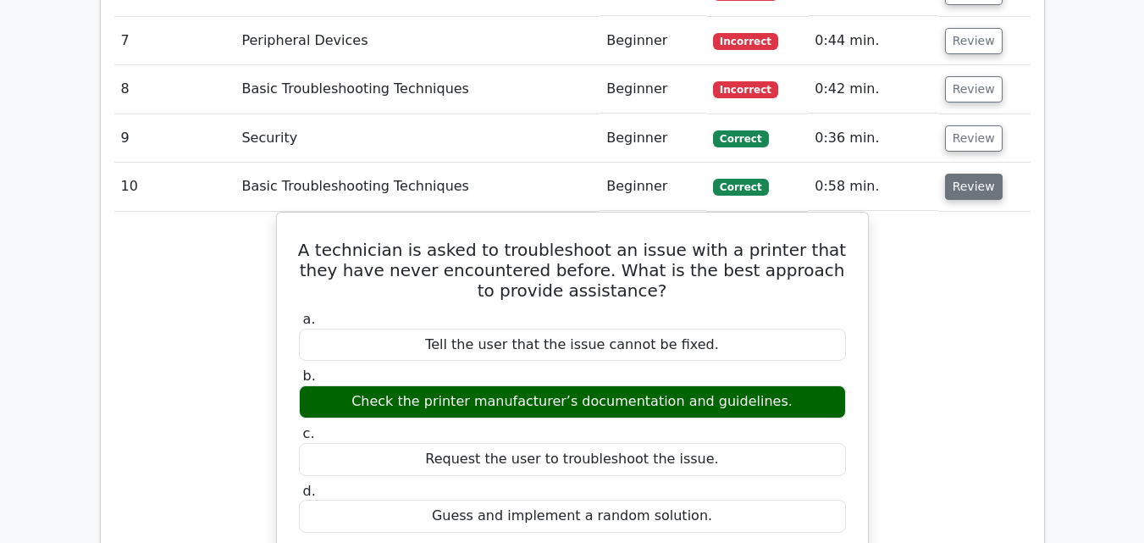
click at [966, 174] on button "Review" at bounding box center [974, 187] width 58 height 26
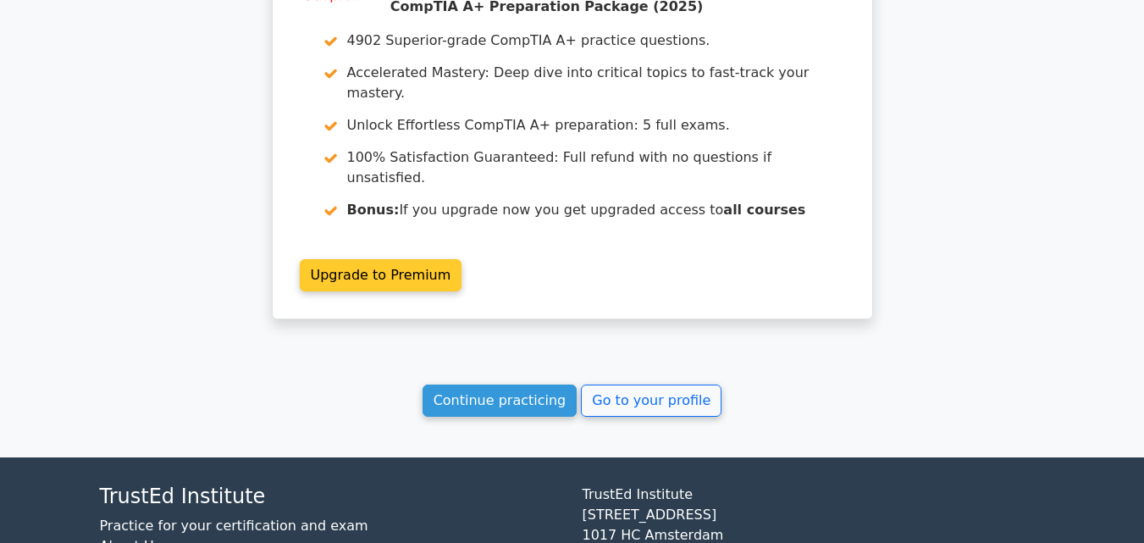
scroll to position [2672, 0]
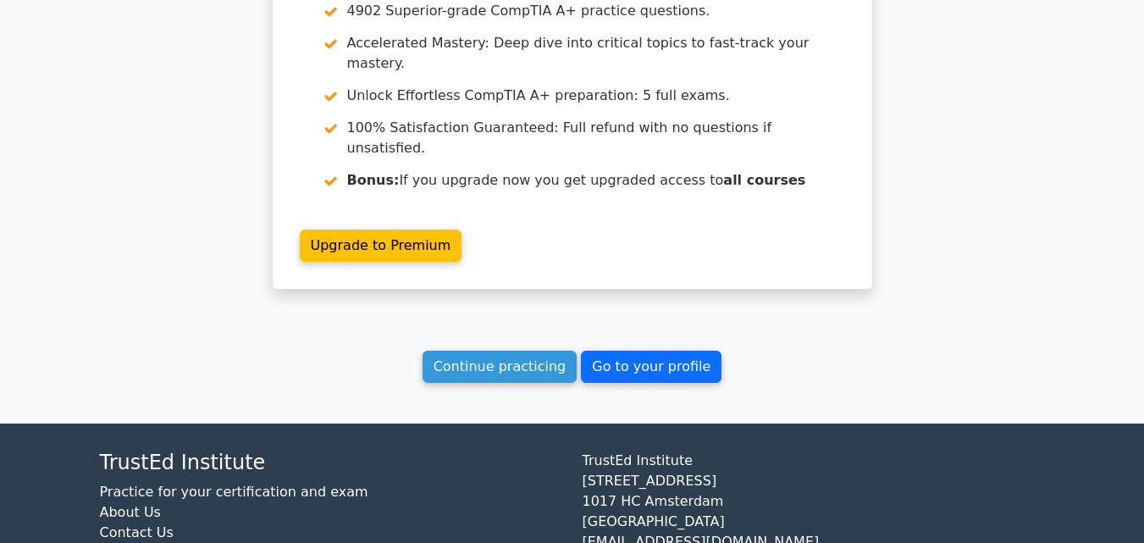
click at [620, 350] on link "Go to your profile" at bounding box center [651, 366] width 141 height 32
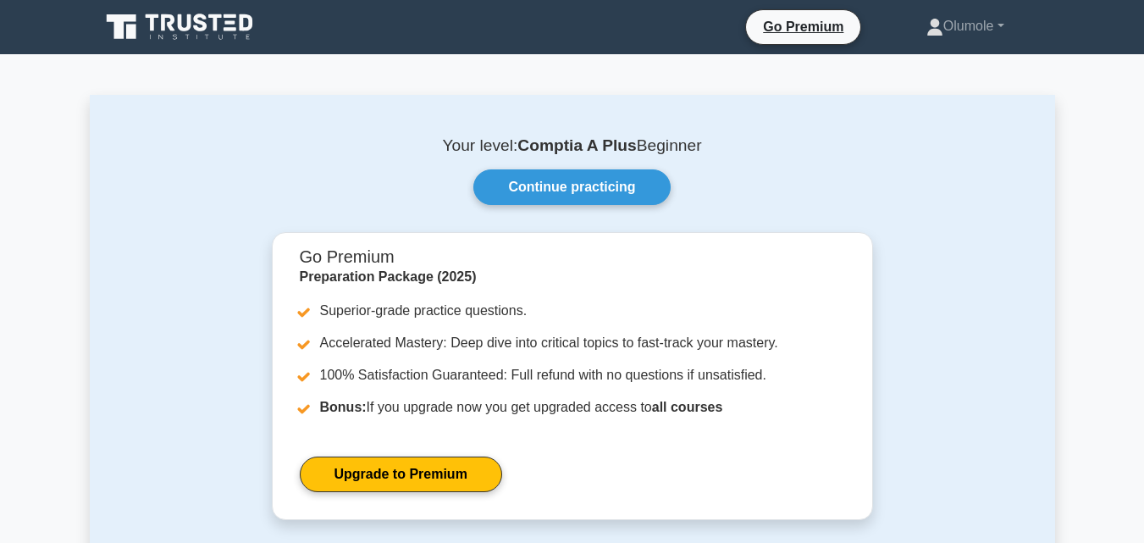
click at [826, 131] on div "Your level: Comptia A Plus Beginner Continue practicing Go Premium Preparation …" at bounding box center [572, 444] width 965 height 699
click at [534, 186] on link "Continue practicing" at bounding box center [571, 187] width 196 height 36
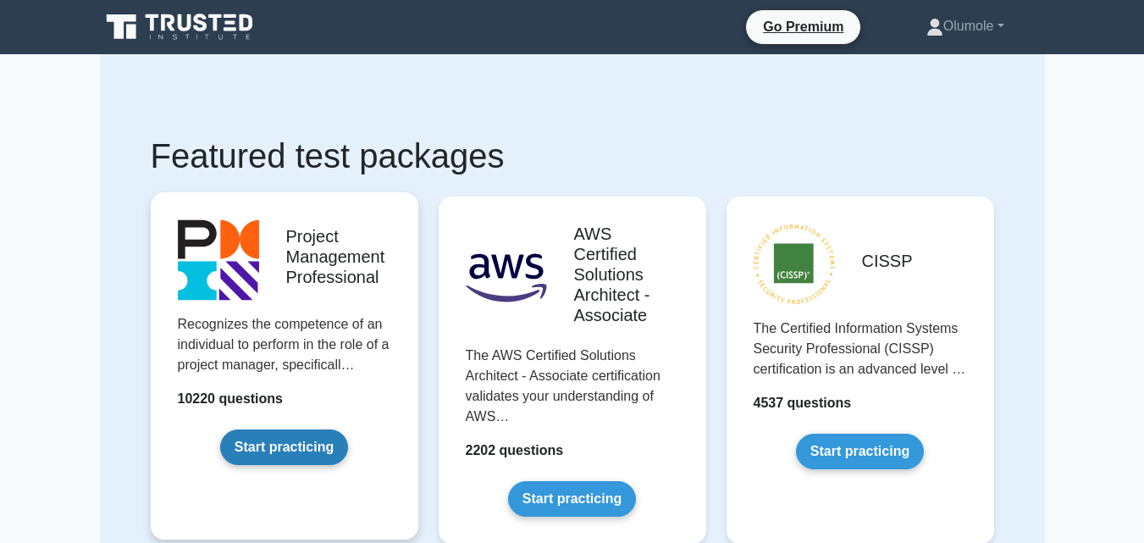
click at [292, 447] on link "Start practicing" at bounding box center [284, 447] width 128 height 36
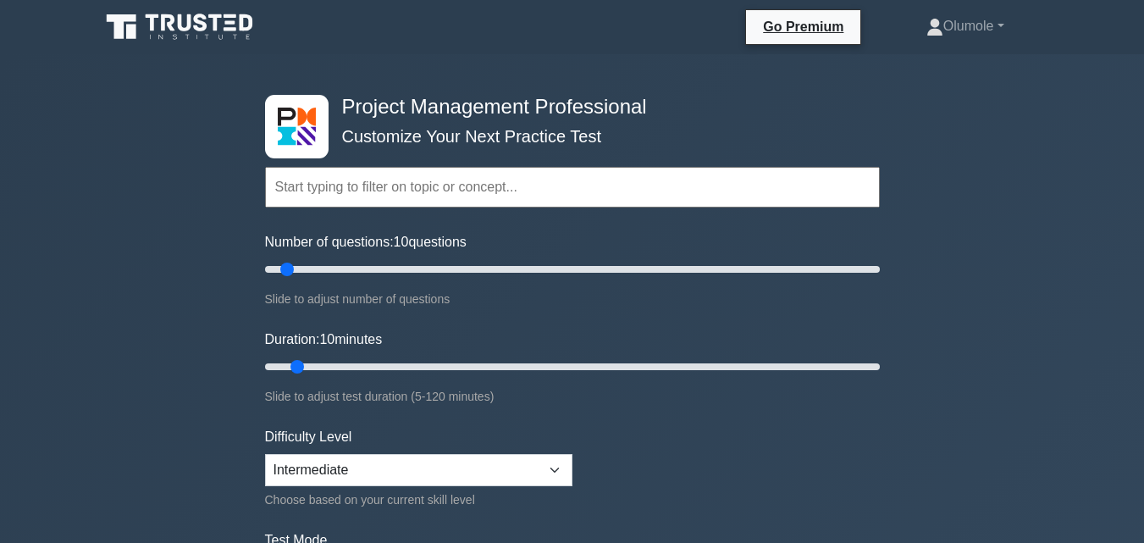
click at [670, 449] on form "Topics Scope Management Time Management Cost Management Quality Management Risk…" at bounding box center [572, 376] width 615 height 523
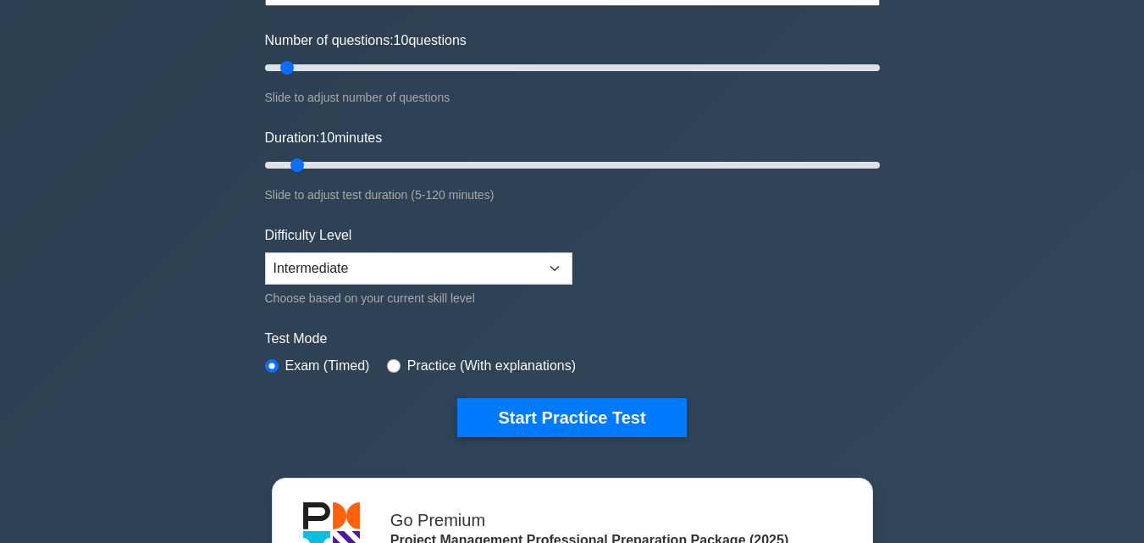
scroll to position [203, 0]
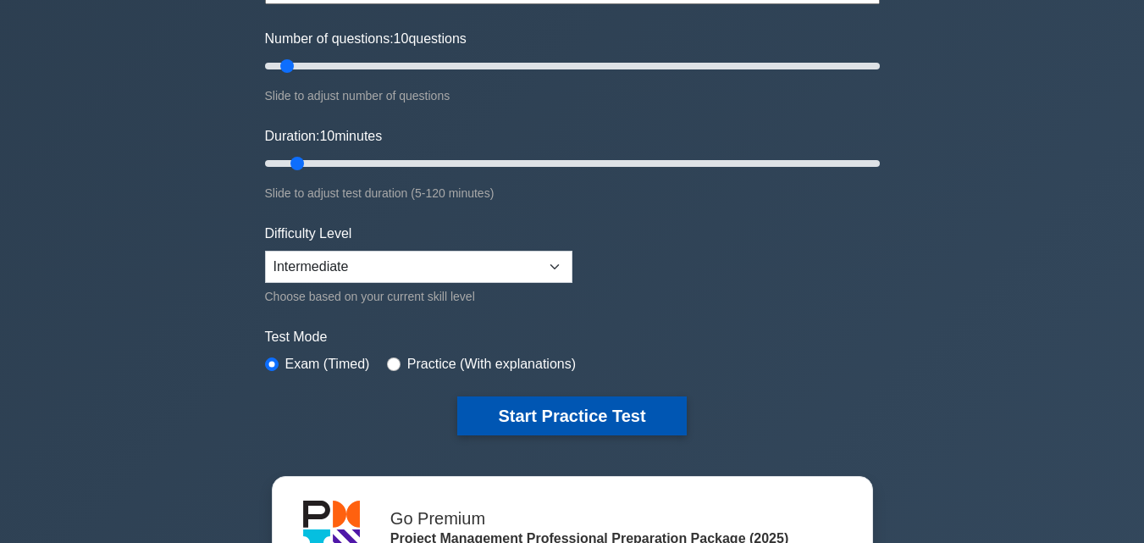
click at [615, 411] on button "Start Practice Test" at bounding box center [571, 415] width 229 height 39
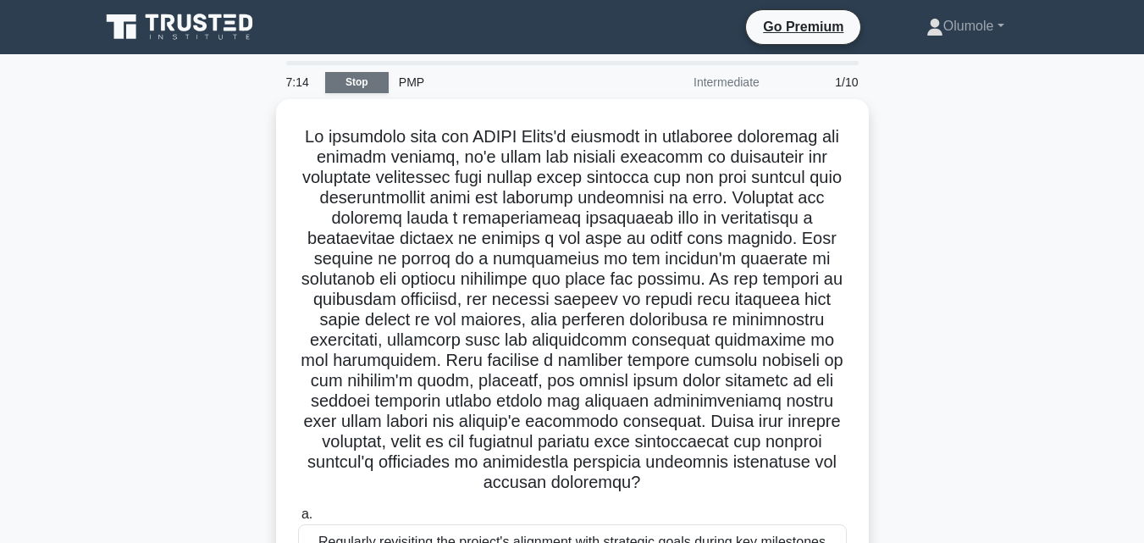
click at [358, 85] on link "Stop" at bounding box center [356, 82] width 63 height 21
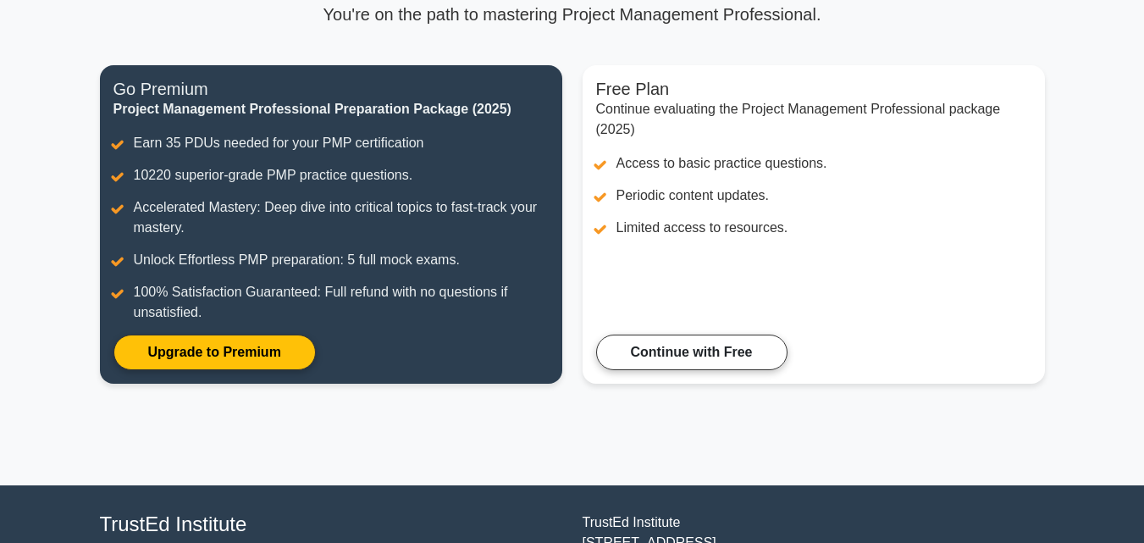
scroll to position [169, 0]
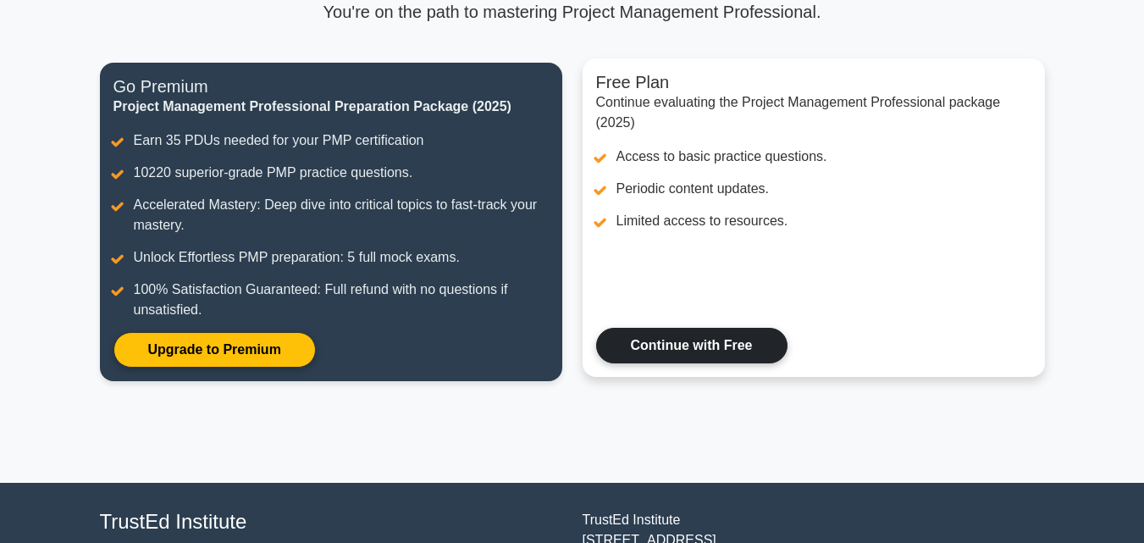
click at [709, 344] on link "Continue with Free" at bounding box center [691, 346] width 191 height 36
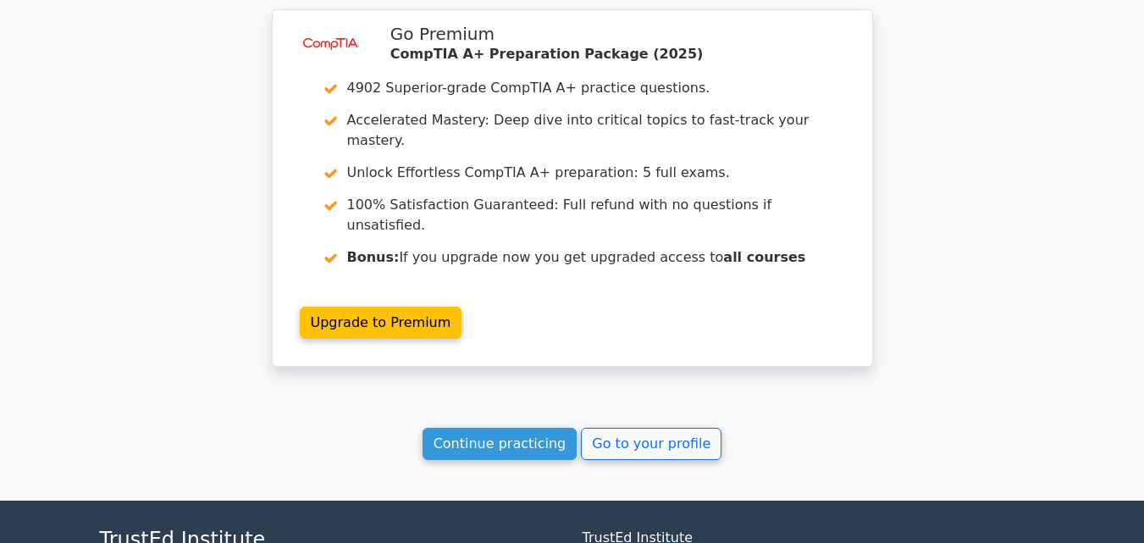
scroll to position [2685, 0]
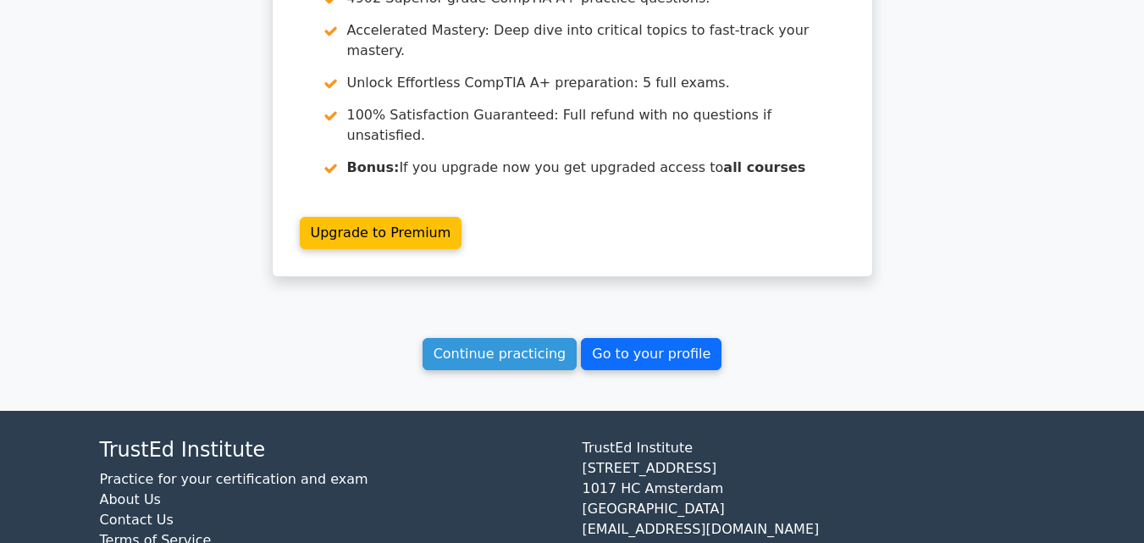
click at [605, 338] on link "Go to your profile" at bounding box center [651, 354] width 141 height 32
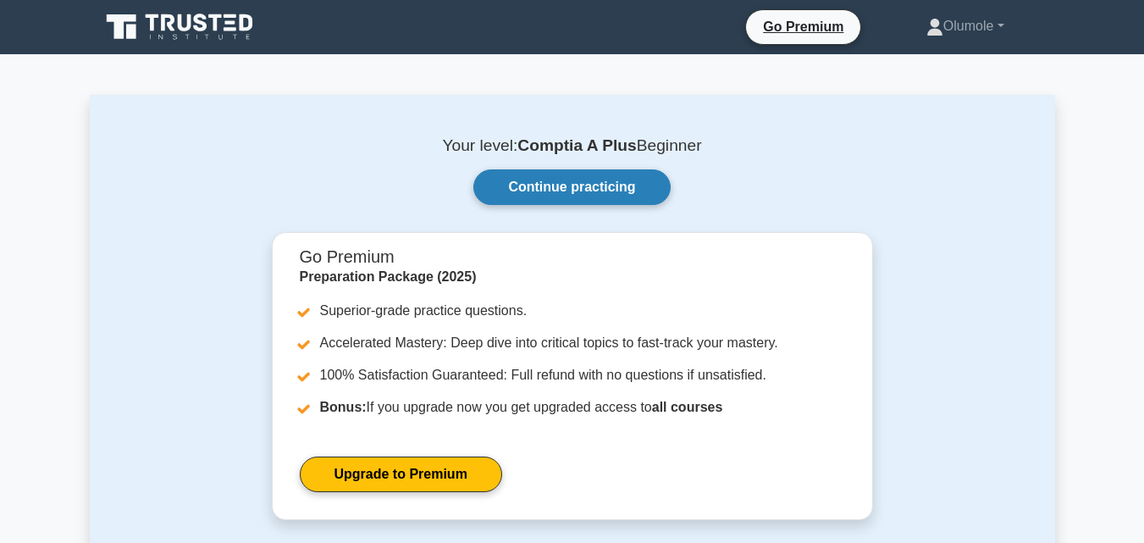
click at [594, 192] on link "Continue practicing" at bounding box center [571, 187] width 196 height 36
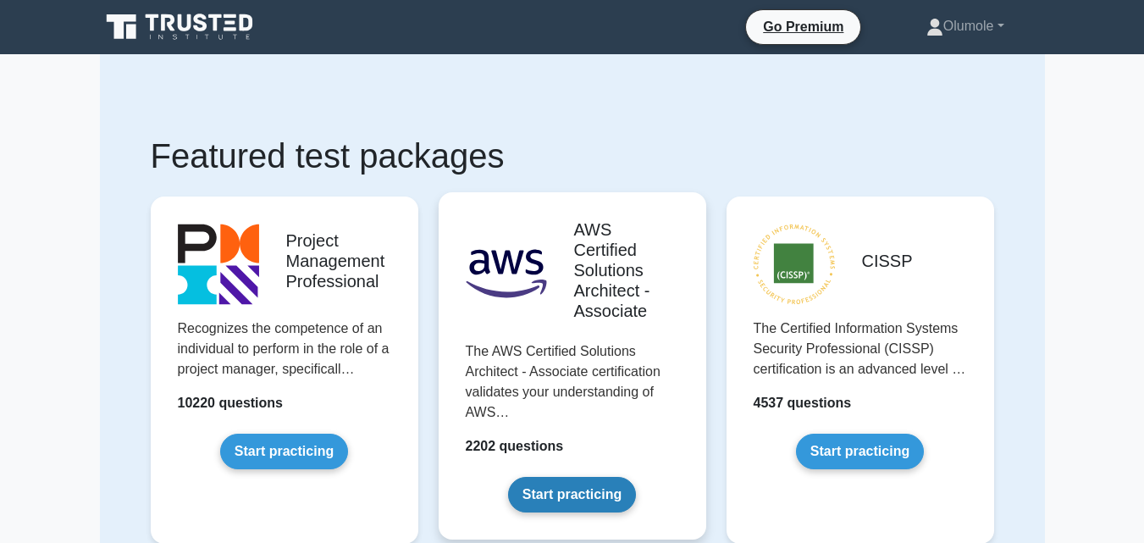
click at [568, 501] on link "Start practicing" at bounding box center [572, 495] width 128 height 36
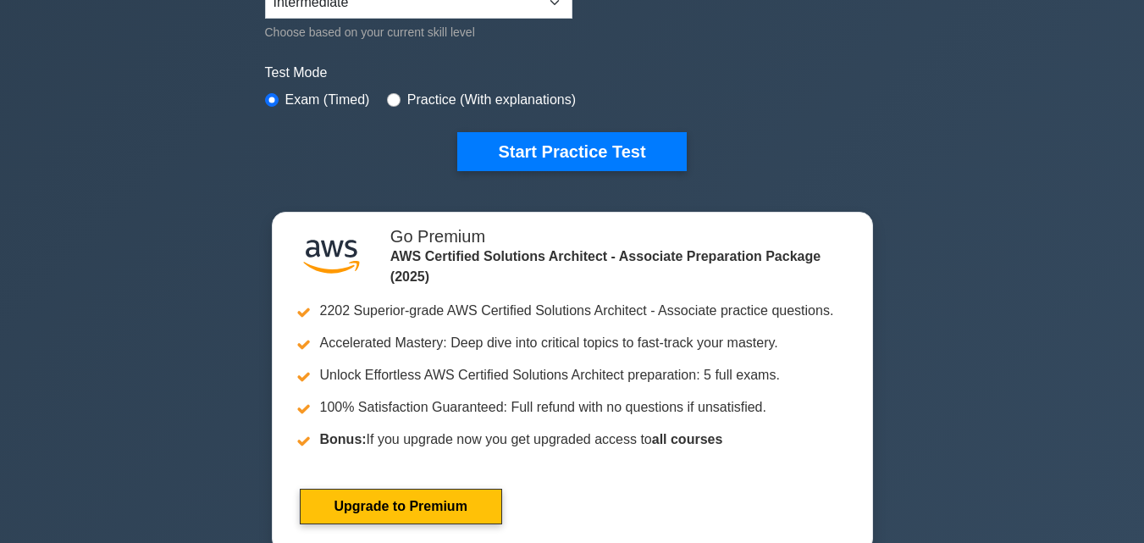
scroll to position [474, 0]
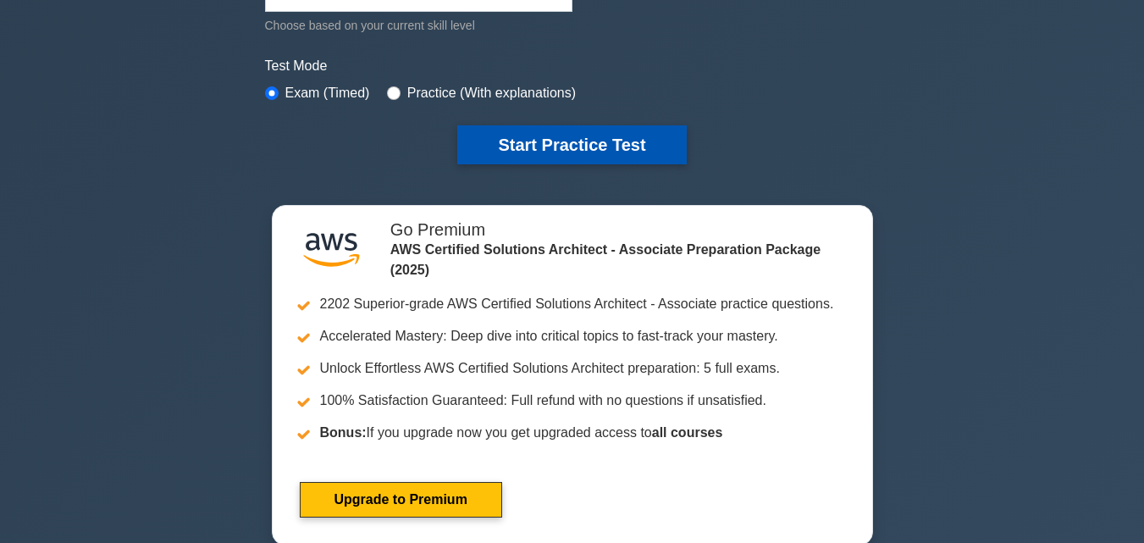
click at [596, 146] on button "Start Practice Test" at bounding box center [571, 144] width 229 height 39
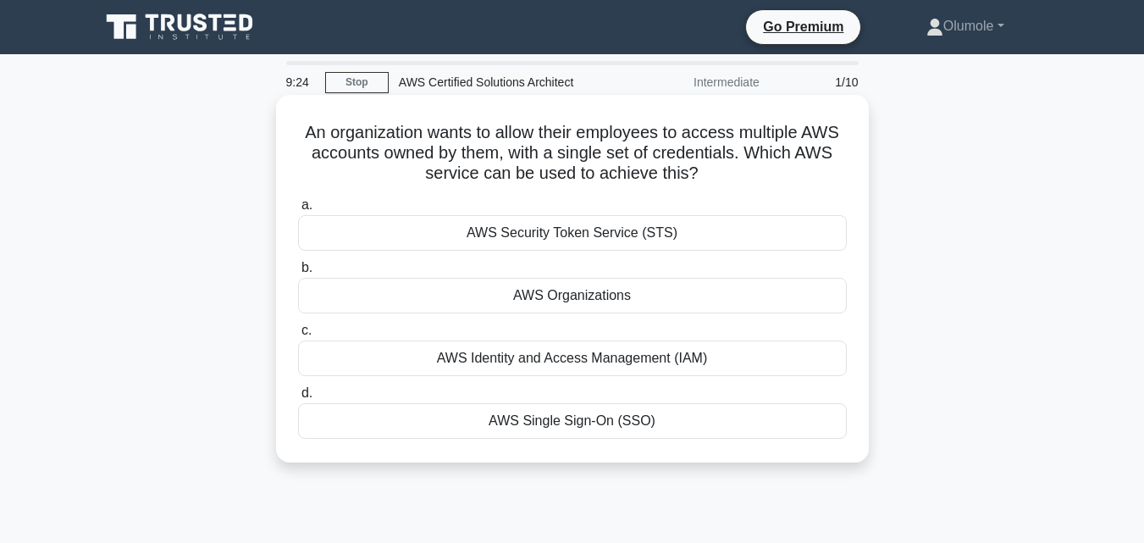
click at [537, 422] on div "AWS Single Sign-On (SSO)" at bounding box center [572, 421] width 548 height 36
click at [298, 399] on input "d. AWS Single Sign-On (SSO)" at bounding box center [298, 393] width 0 height 11
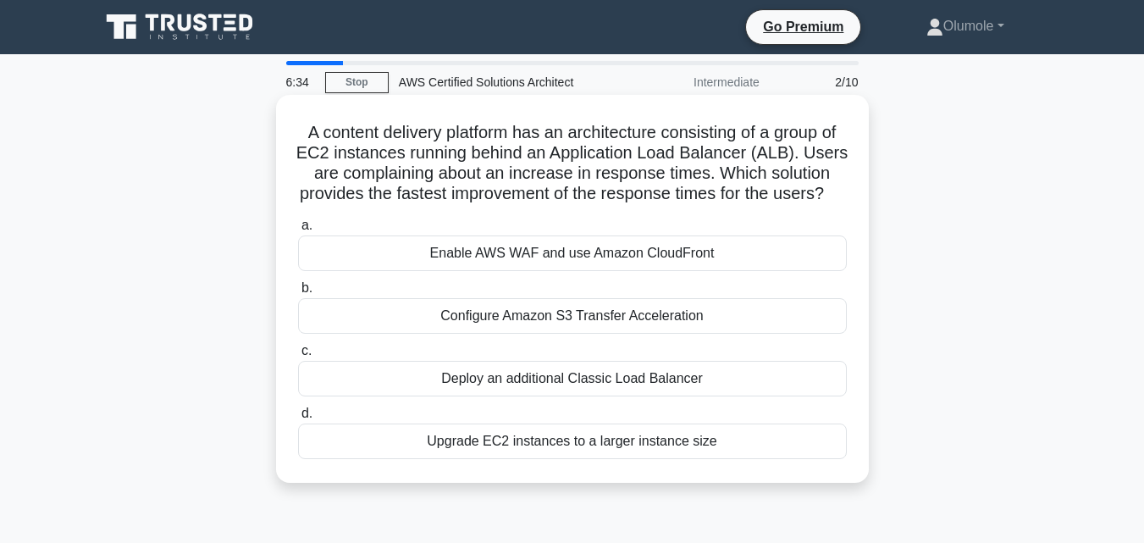
click at [670, 396] on div "Deploy an additional Classic Load Balancer" at bounding box center [572, 379] width 548 height 36
click at [298, 356] on input "c. Deploy an additional Classic Load Balancer" at bounding box center [298, 350] width 0 height 11
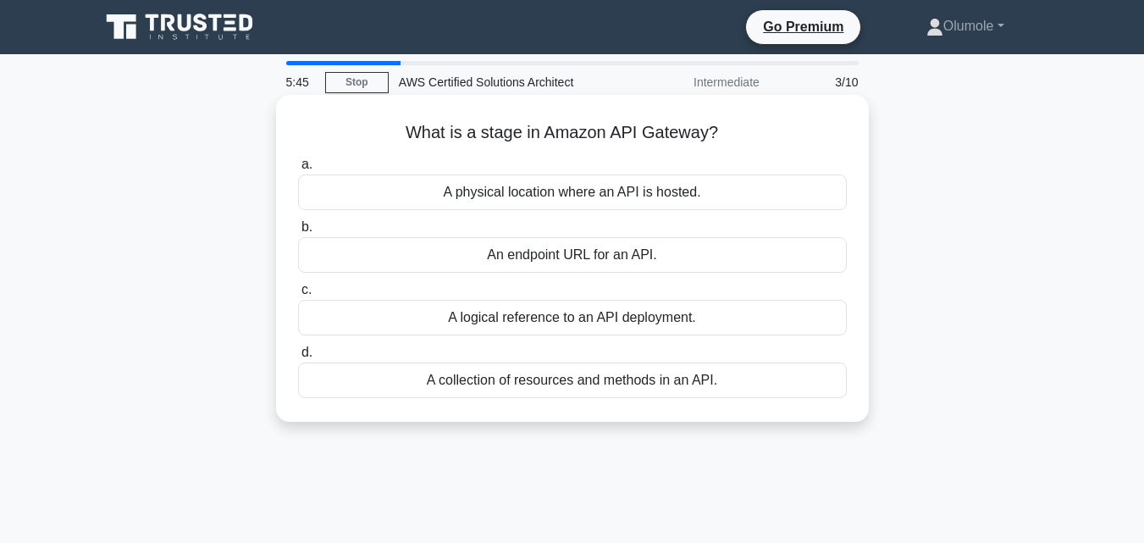
click at [711, 196] on div "A physical location where an API is hosted." at bounding box center [572, 192] width 548 height 36
click at [298, 170] on input "a. A physical location where an API is hosted." at bounding box center [298, 164] width 0 height 11
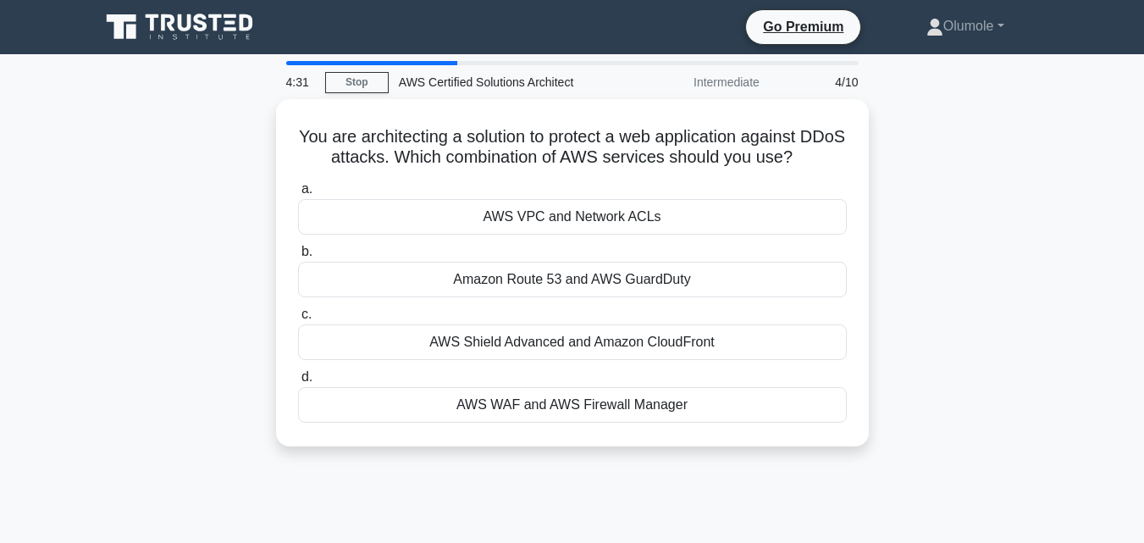
click at [711, 199] on div "AWS VPC and Network ACLs" at bounding box center [572, 217] width 548 height 36
click at [298, 195] on input "a. AWS VPC and Network ACLs" at bounding box center [298, 189] width 0 height 11
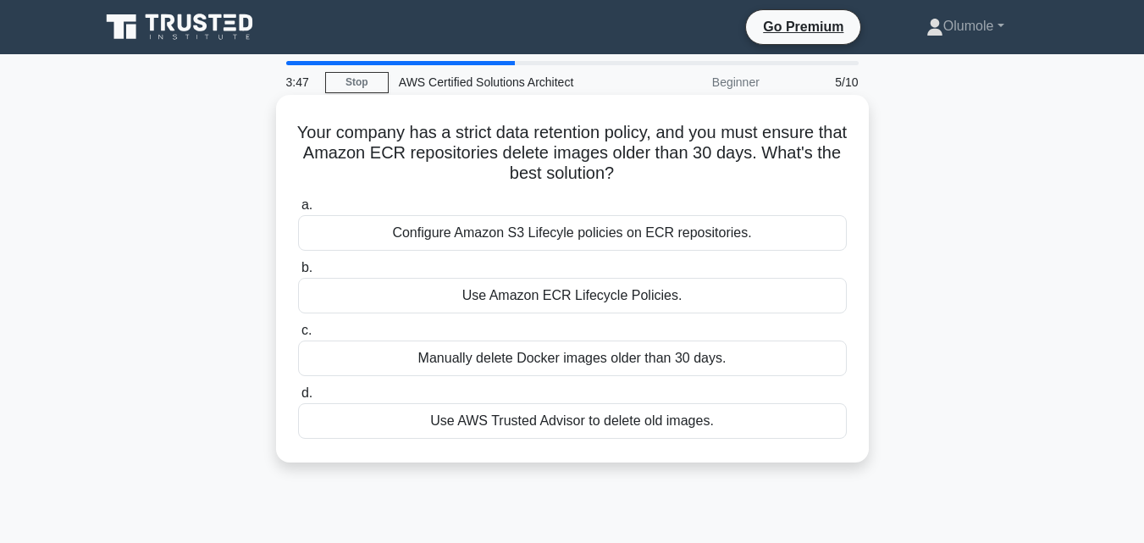
click at [670, 418] on div "Use AWS Trusted Advisor to delete old images." at bounding box center [572, 421] width 548 height 36
click at [298, 399] on input "d. Use AWS Trusted Advisor to delete old images." at bounding box center [298, 393] width 0 height 11
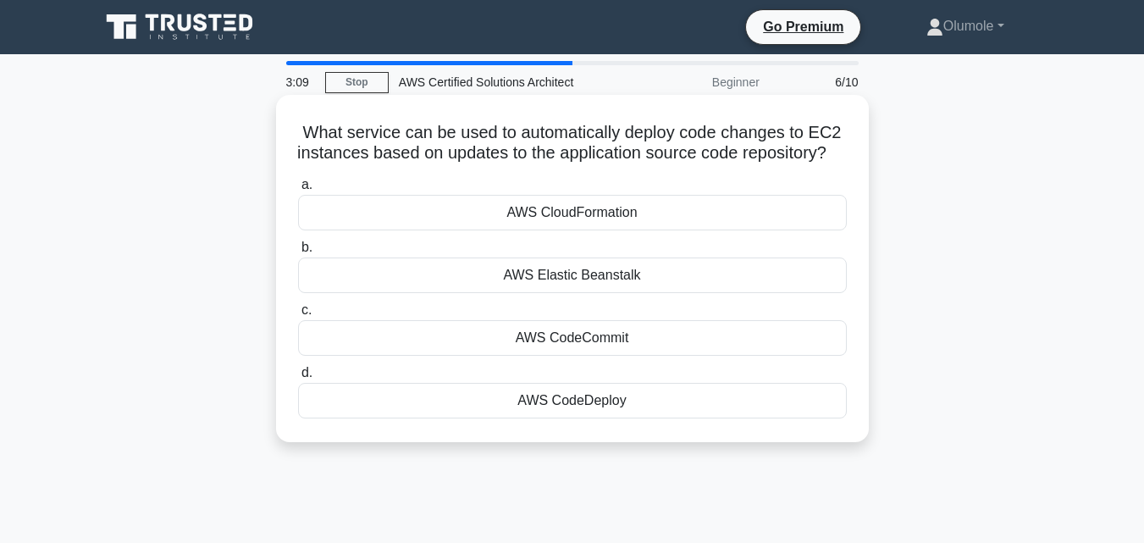
click at [609, 418] on div "AWS CodeDeploy" at bounding box center [572, 401] width 548 height 36
click at [298, 378] on input "d. AWS CodeDeploy" at bounding box center [298, 372] width 0 height 11
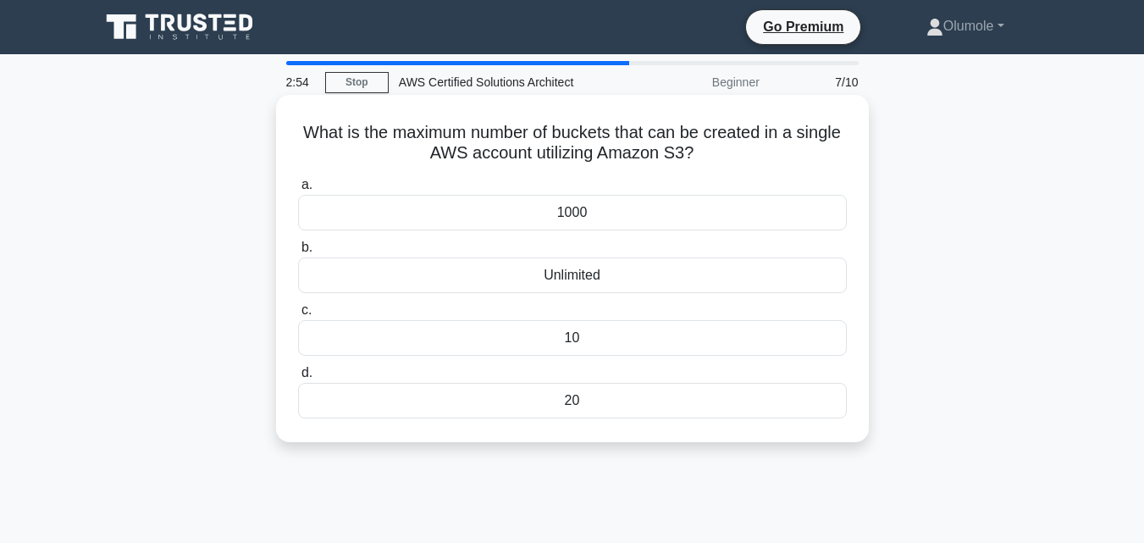
click at [721, 284] on div "Unlimited" at bounding box center [572, 275] width 548 height 36
click at [298, 253] on input "b. Unlimited" at bounding box center [298, 247] width 0 height 11
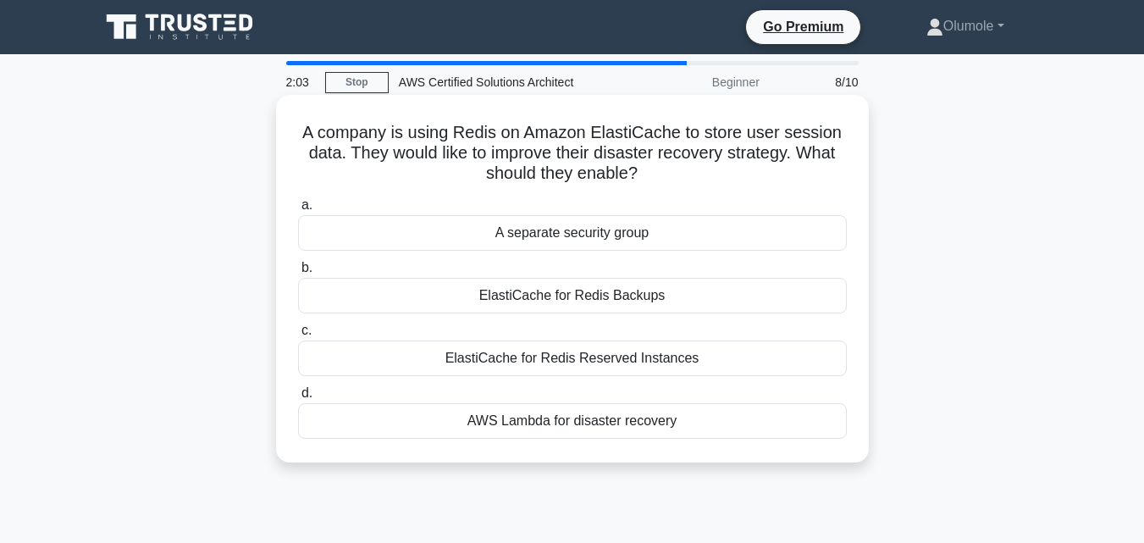
click at [646, 426] on div "AWS Lambda for disaster recovery" at bounding box center [572, 421] width 548 height 36
click at [298, 399] on input "d. AWS Lambda for disaster recovery" at bounding box center [298, 393] width 0 height 11
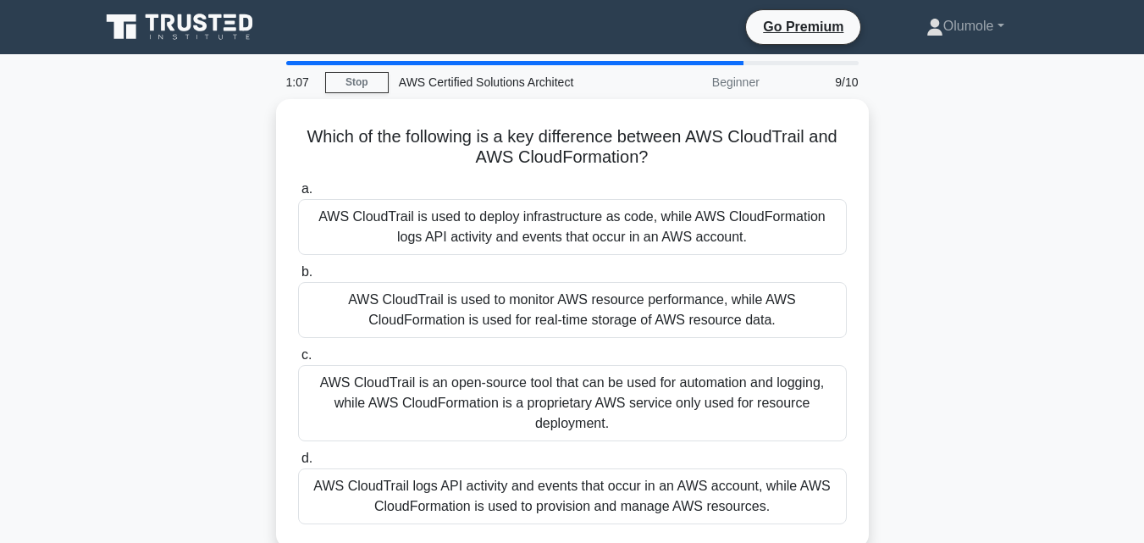
click at [646, 426] on div "AWS CloudTrail is an open-source tool that can be used for automation and loggi…" at bounding box center [572, 403] width 548 height 76
click at [298, 361] on input "c. AWS CloudTrail is an open-source tool that can be used for automation and lo…" at bounding box center [298, 355] width 0 height 11
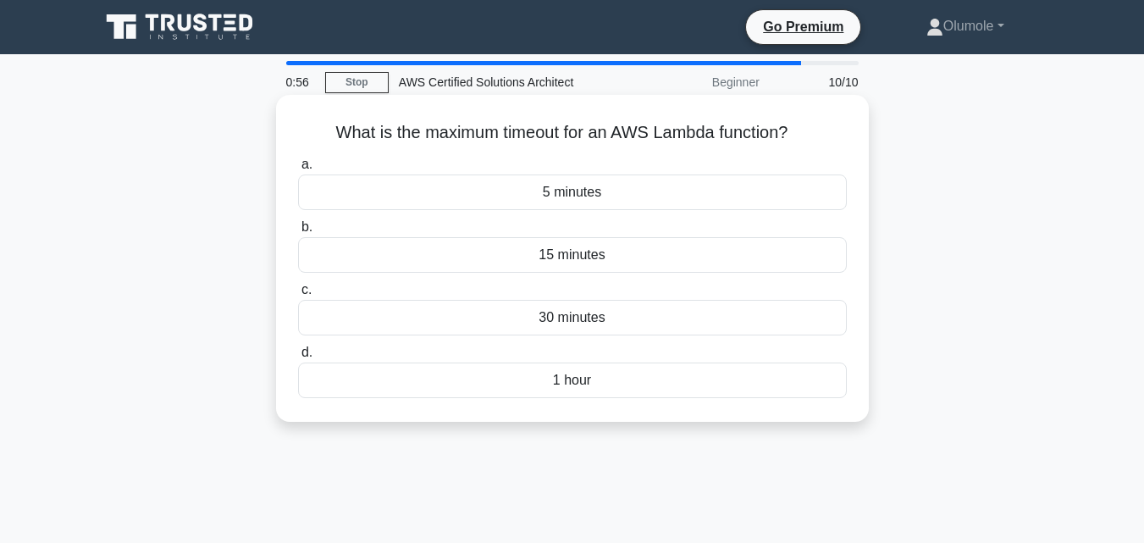
click at [539, 267] on div "15 minutes" at bounding box center [572, 255] width 548 height 36
click at [298, 233] on input "b. 15 minutes" at bounding box center [298, 227] width 0 height 11
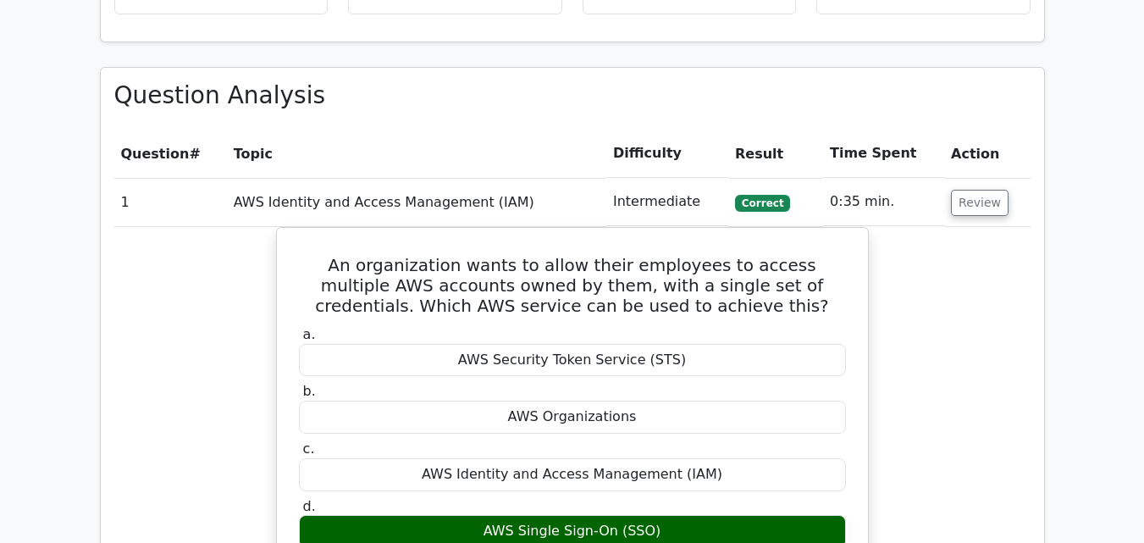
scroll to position [1320, 0]
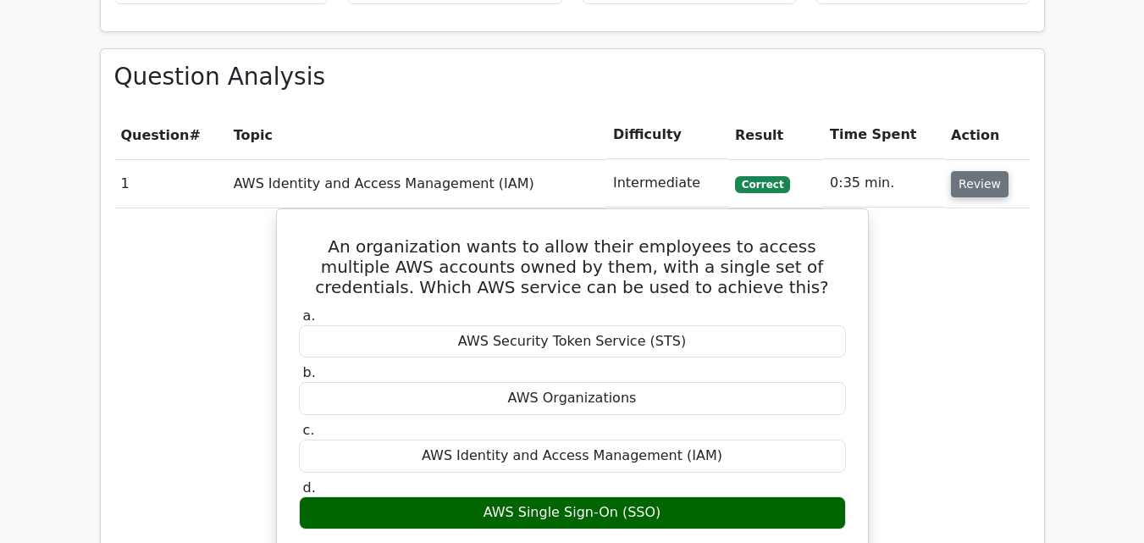
click at [978, 171] on button "Review" at bounding box center [980, 184] width 58 height 26
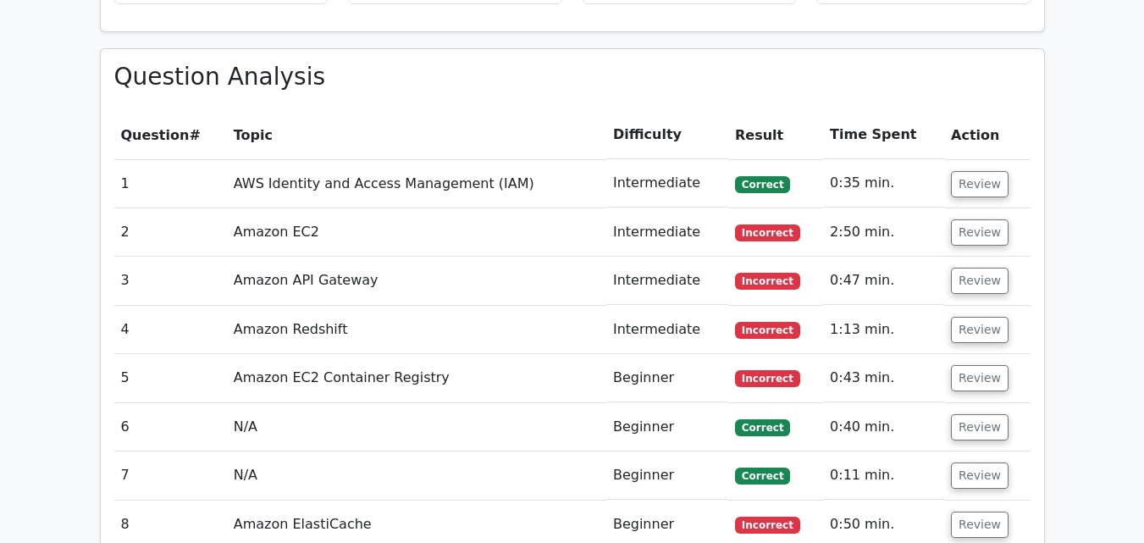
click at [787, 49] on div "Question Analysis Question # Topic Difficulty Result Time Spent Action 1 AWS Id…" at bounding box center [572, 361] width 943 height 625
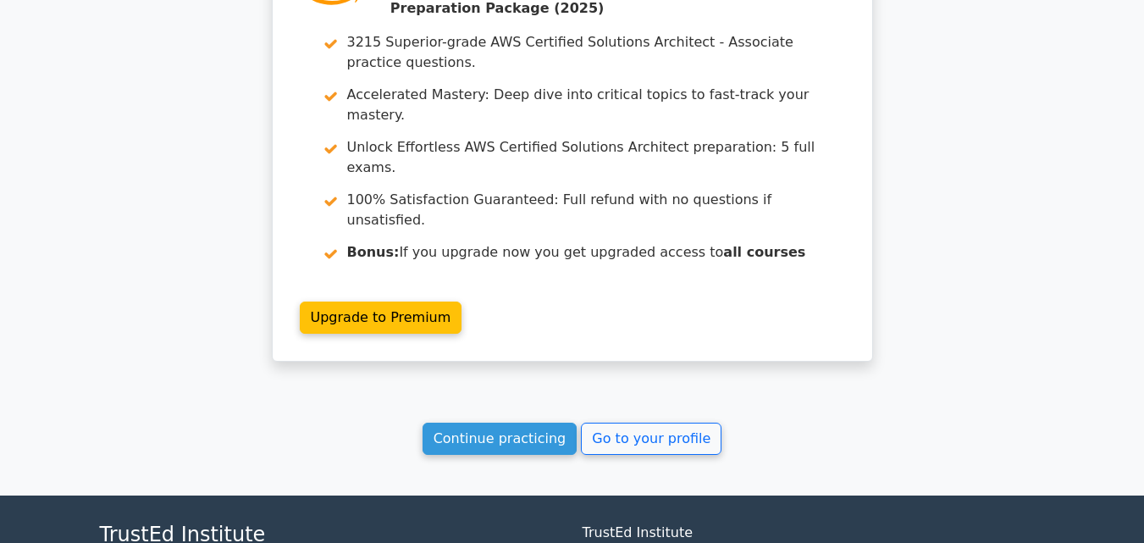
scroll to position [2143, 0]
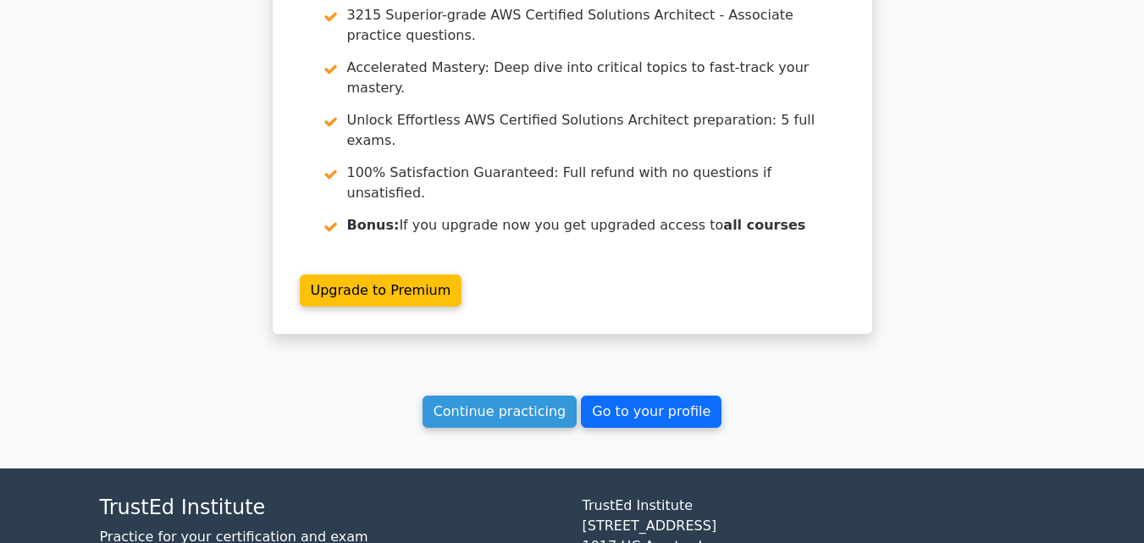
click at [652, 395] on link "Go to your profile" at bounding box center [651, 411] width 141 height 32
